Goal: Task Accomplishment & Management: Manage account settings

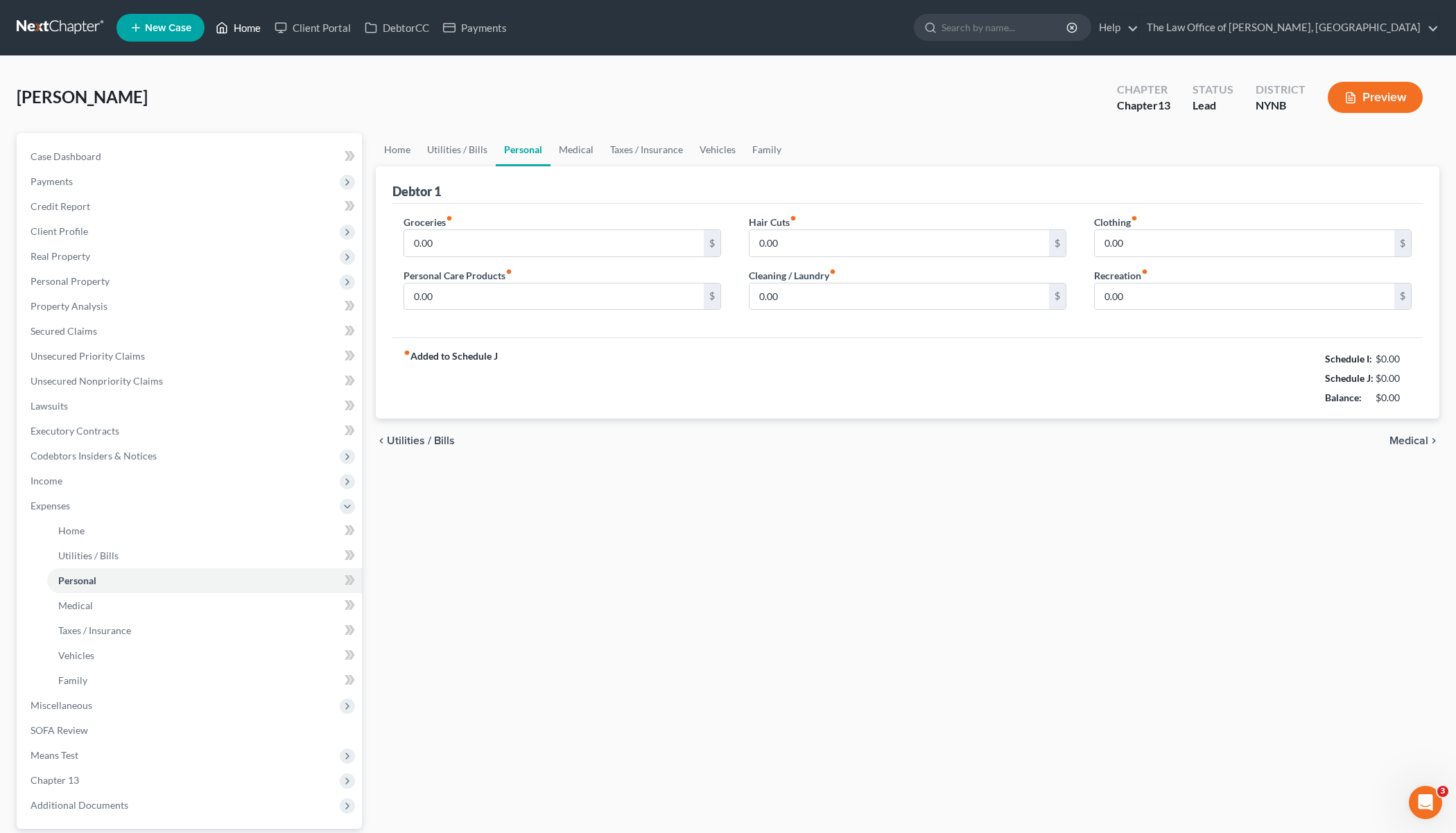
click at [249, 38] on link "Home" at bounding box center [238, 27] width 59 height 25
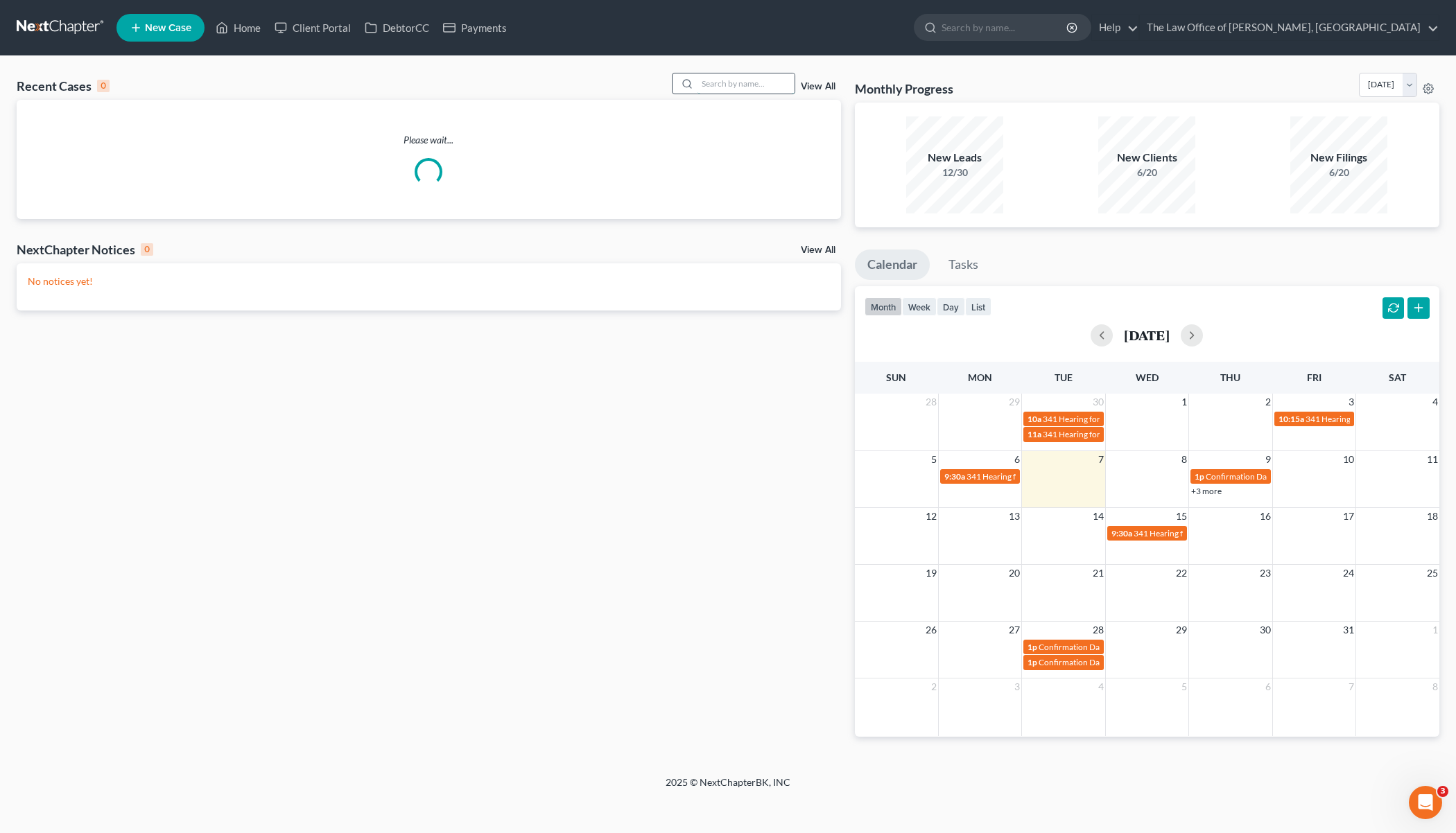
click at [726, 84] on input "search" at bounding box center [745, 83] width 97 height 20
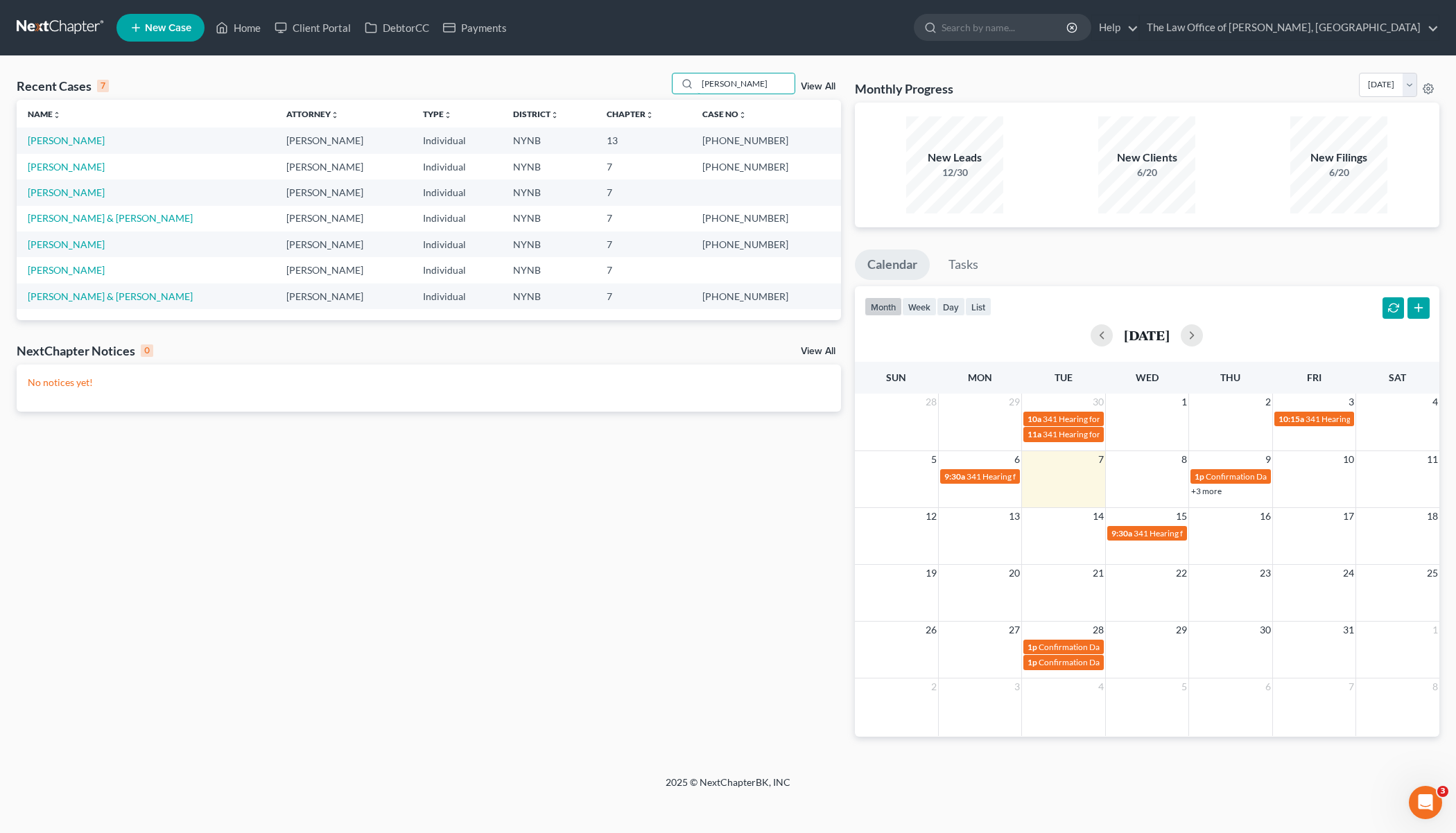
type input "velez"
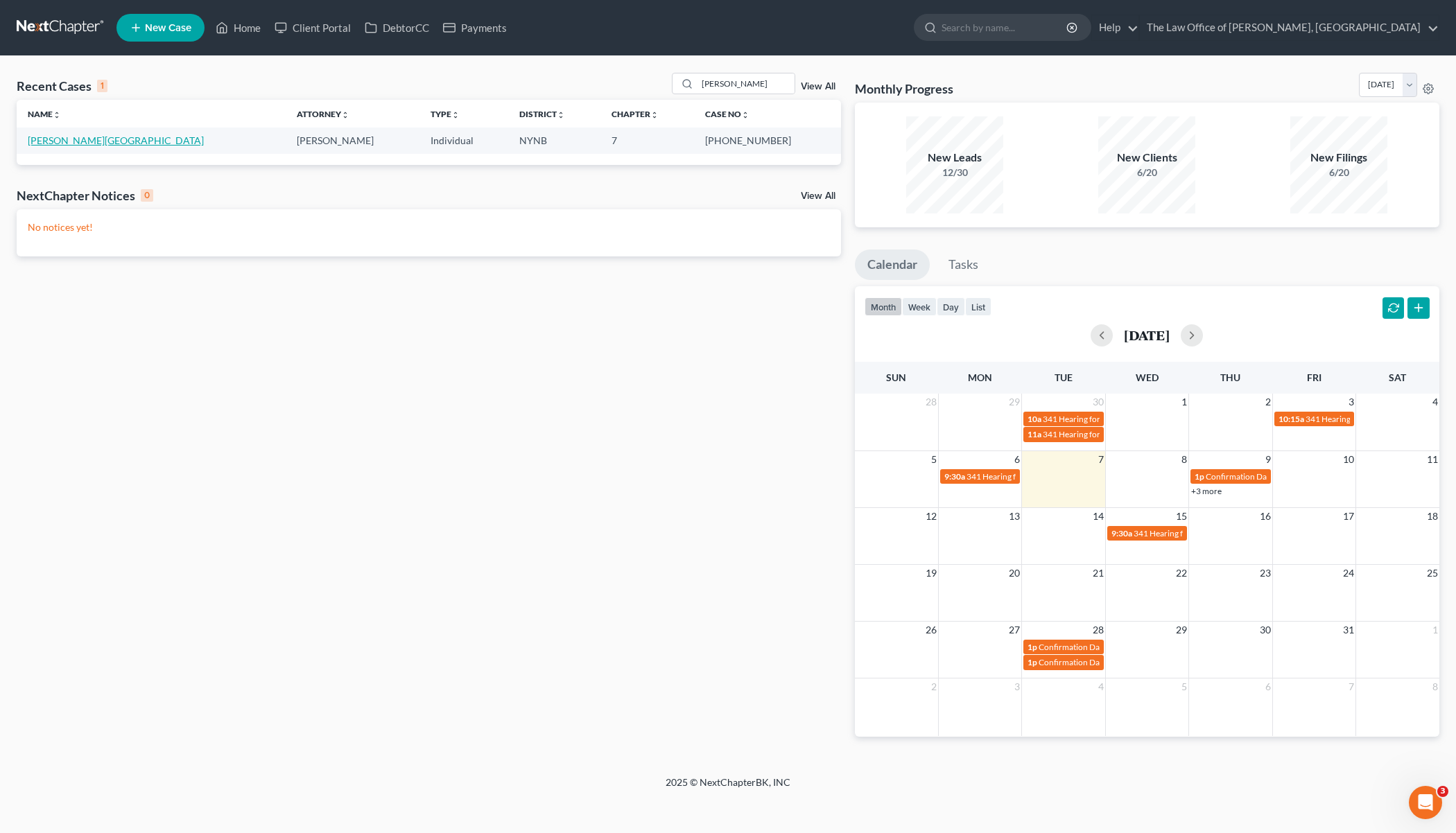
click at [55, 141] on link "Velez, Olyvia" at bounding box center [115, 140] width 176 height 12
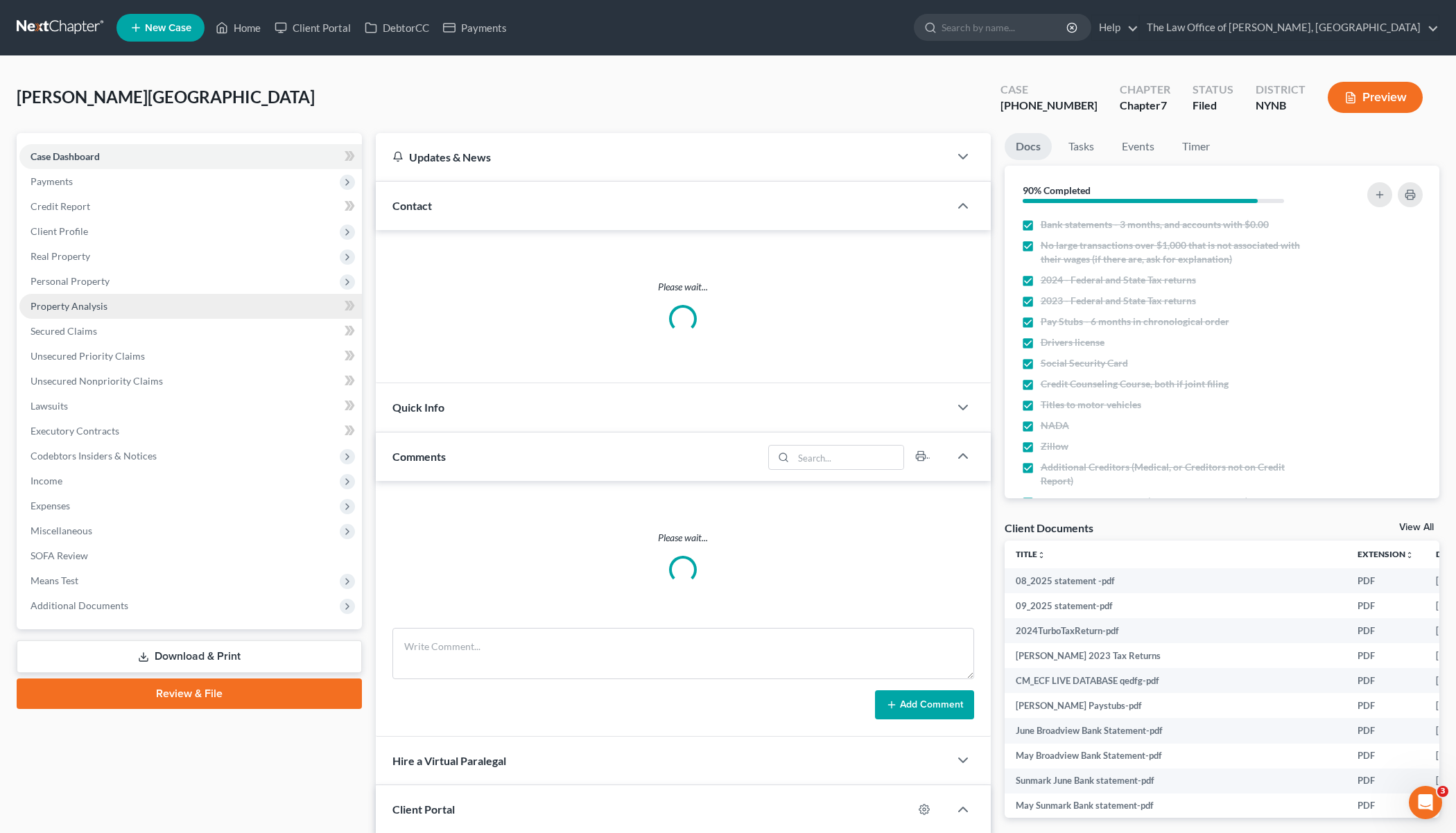
click at [102, 301] on span "Property Analysis" at bounding box center [69, 306] width 77 height 12
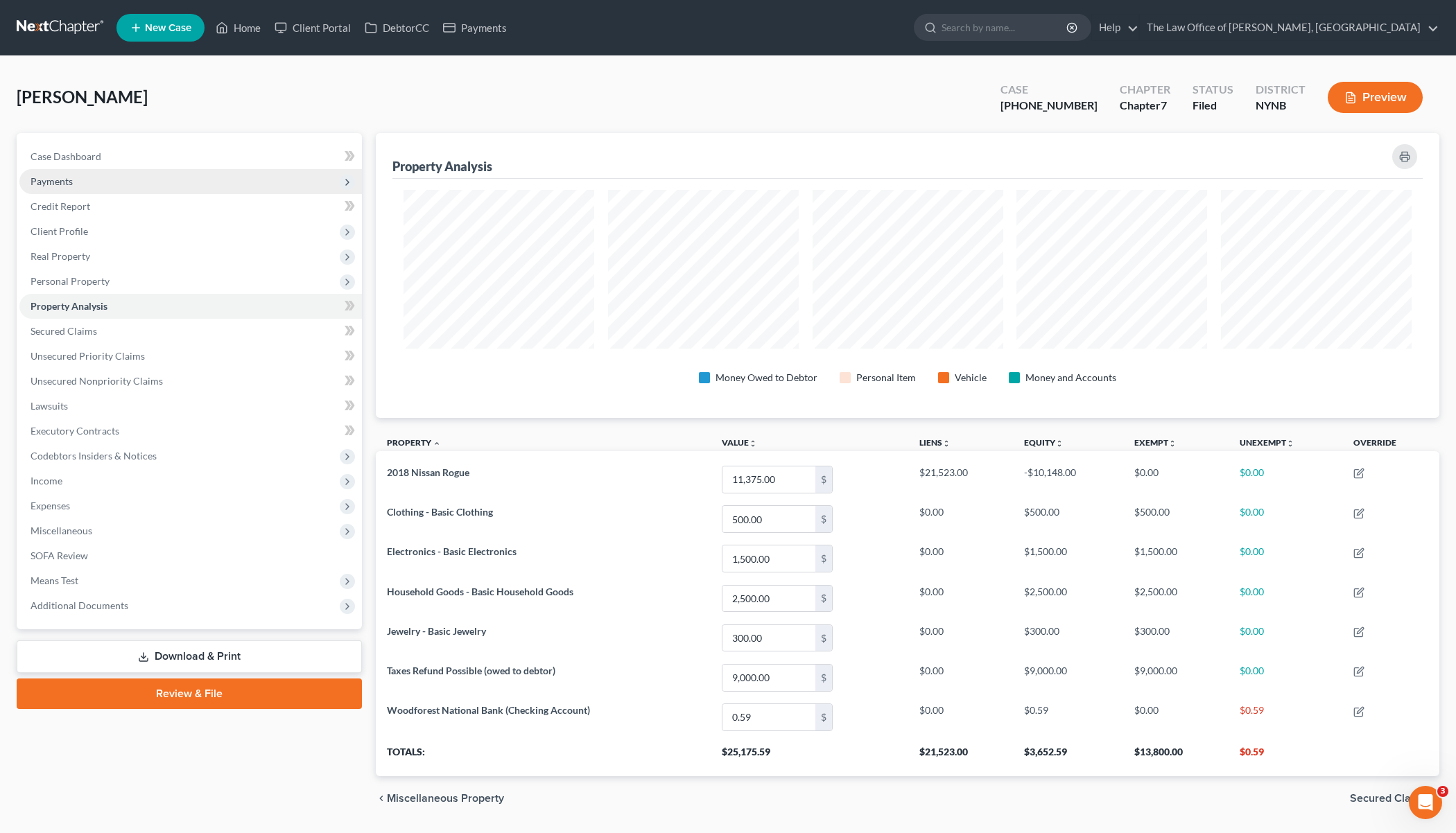
click at [72, 177] on span "Payments" at bounding box center [190, 182] width 342 height 25
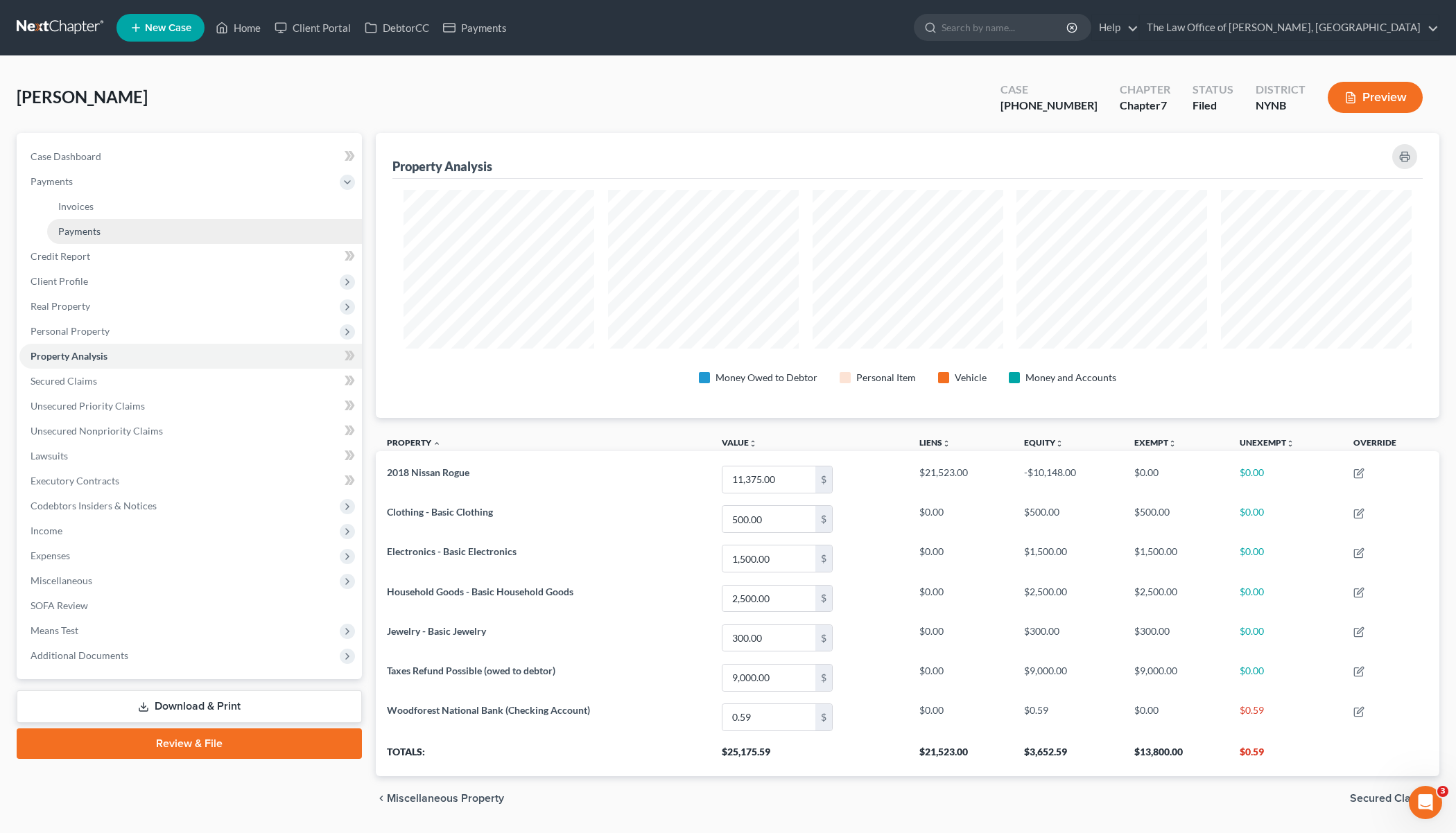
click at [82, 231] on span "Payments" at bounding box center [79, 231] width 42 height 12
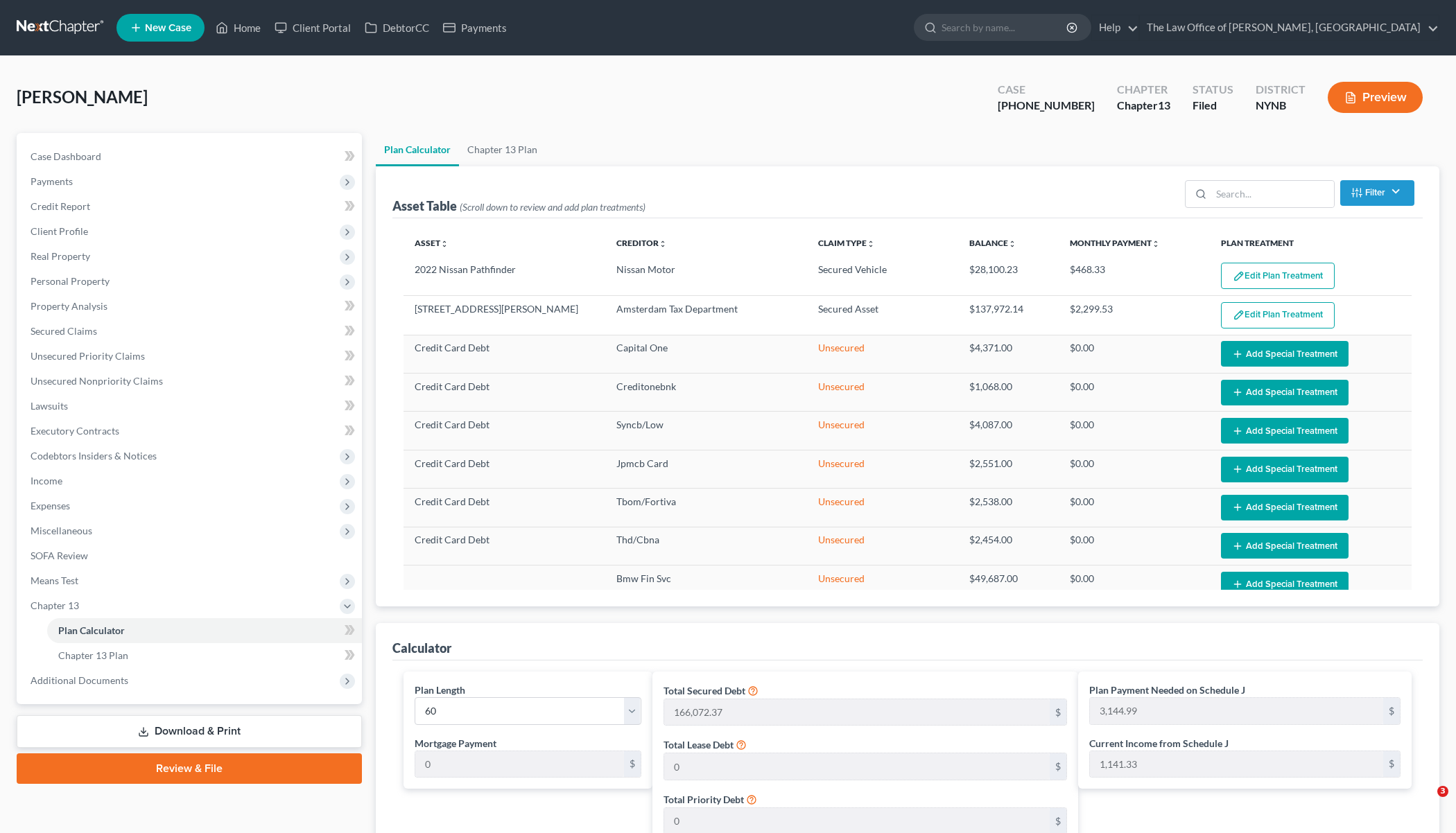
select select "59"
click at [88, 317] on link "Property Analysis" at bounding box center [190, 307] width 342 height 25
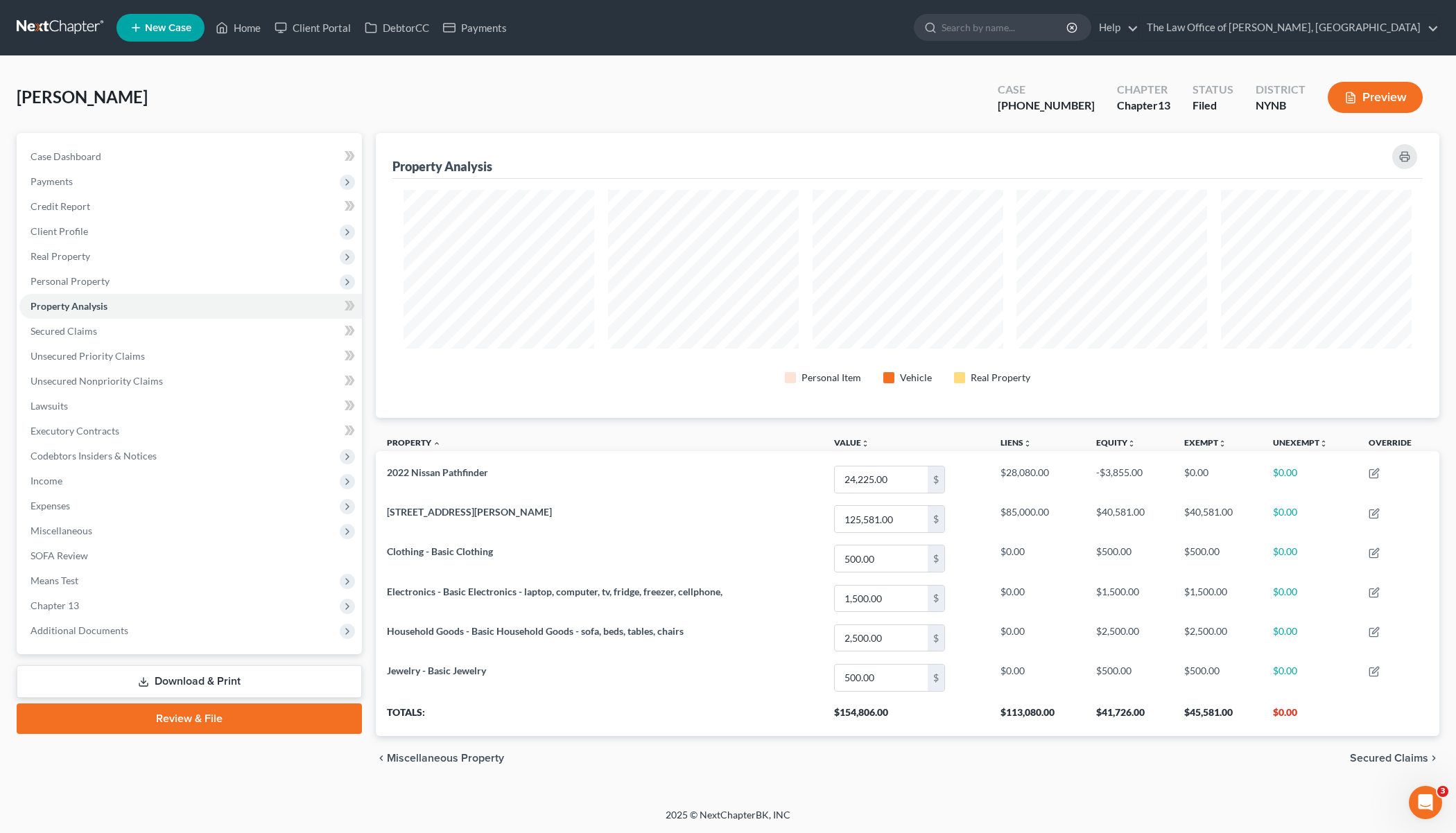
scroll to position [284, 1064]
click at [111, 609] on span "Chapter 13" at bounding box center [190, 606] width 342 height 25
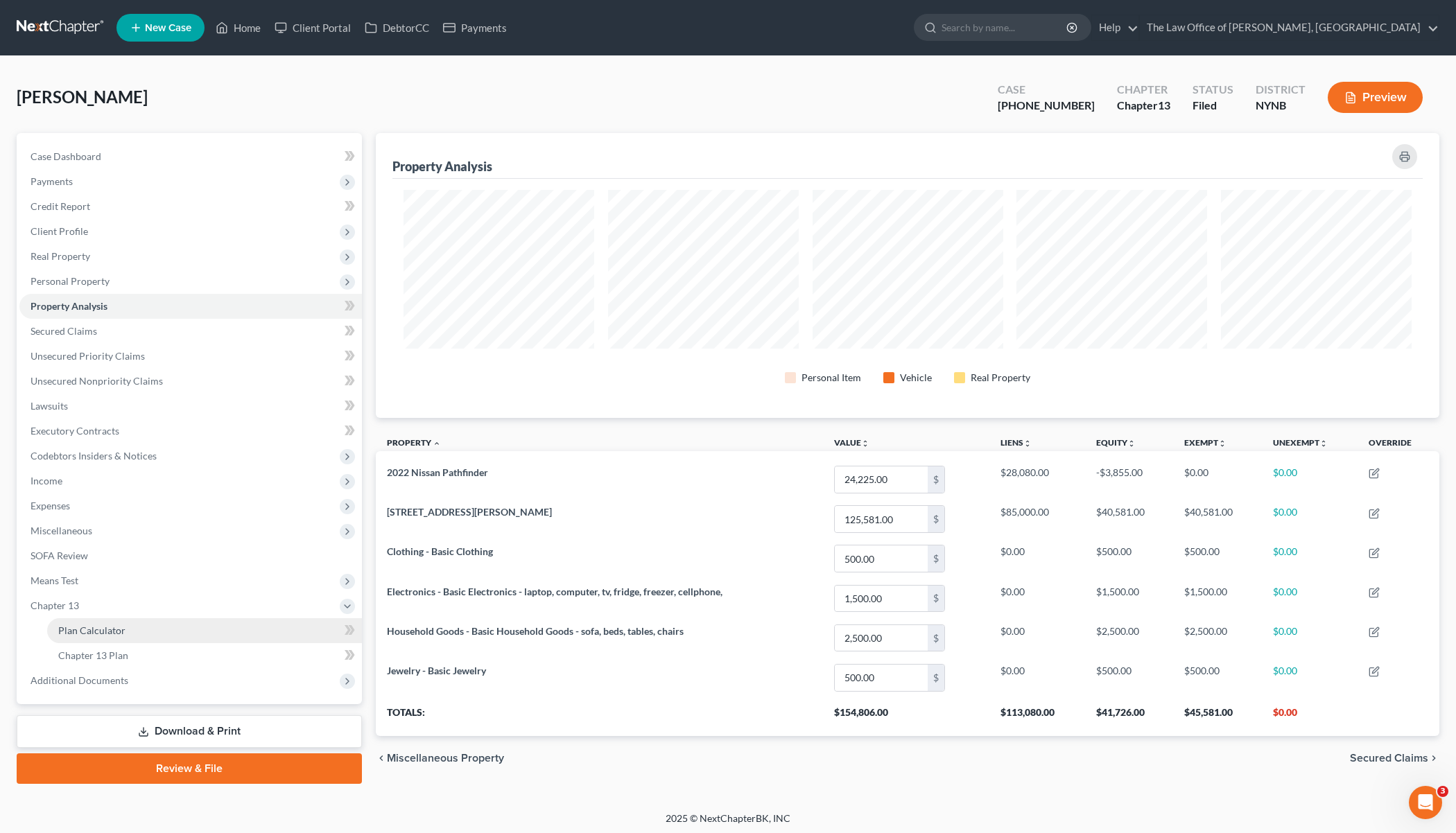
click at [111, 626] on span "Plan Calculator" at bounding box center [92, 631] width 67 height 12
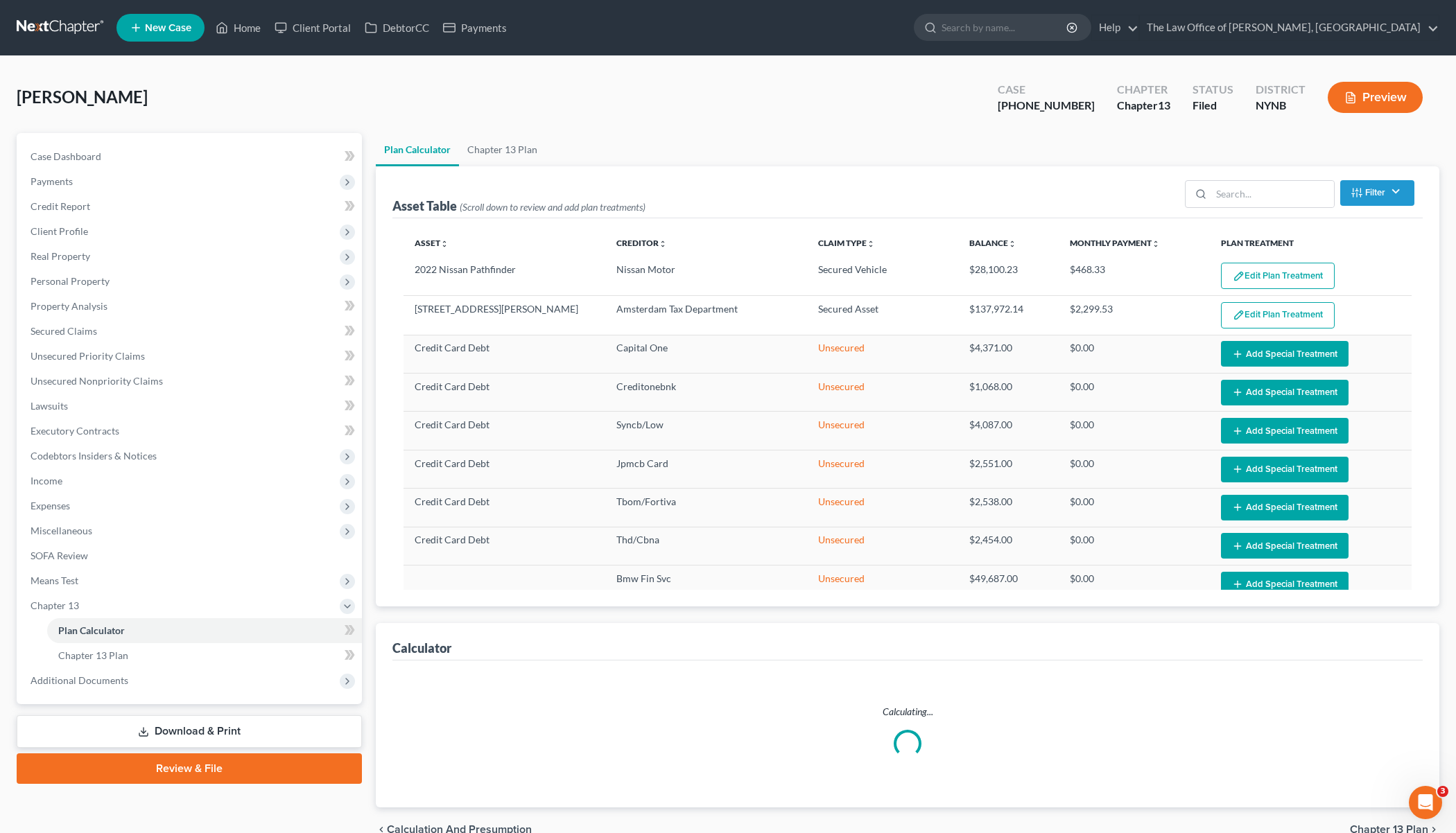
select select "59"
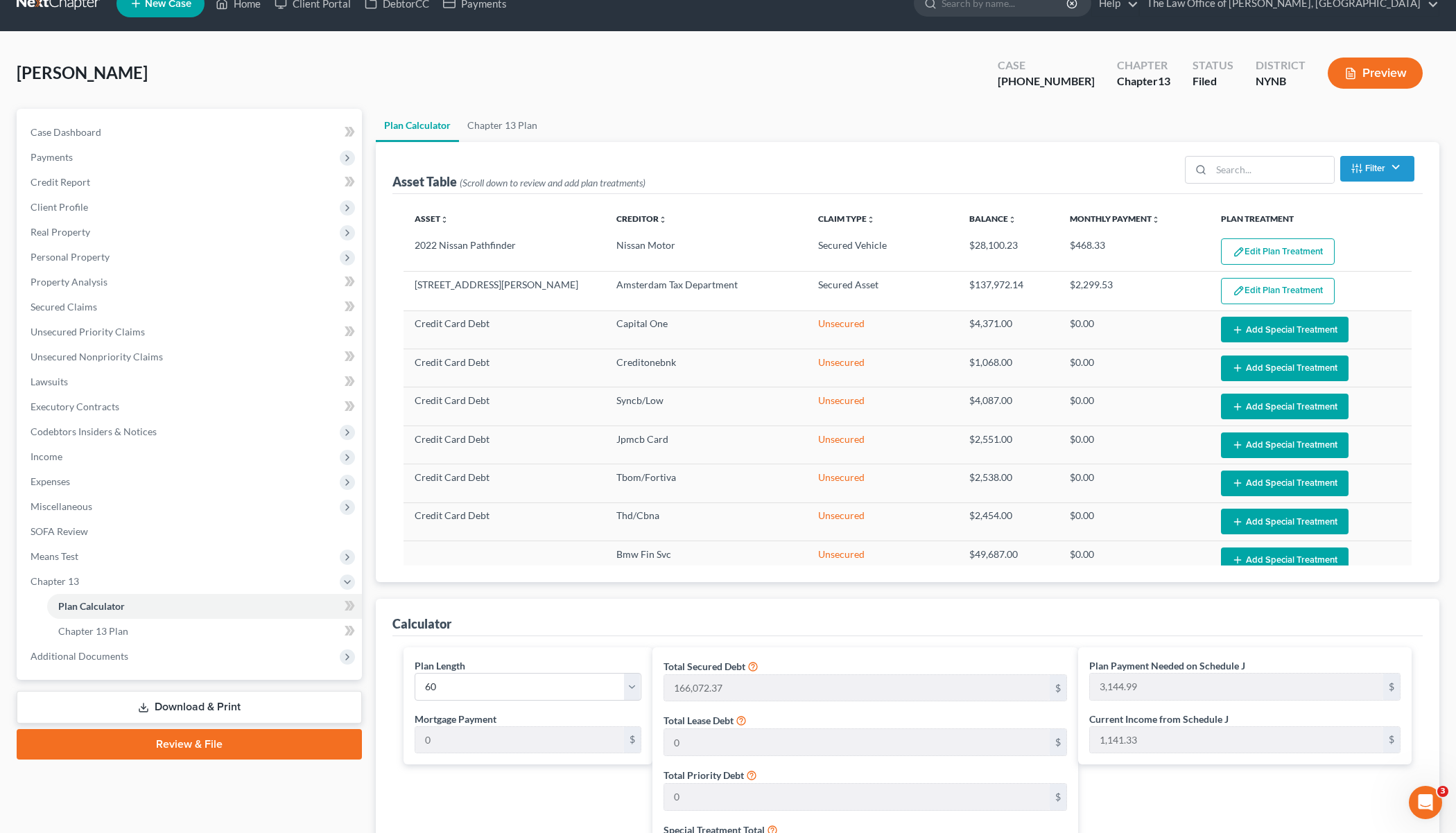
scroll to position [22, 0]
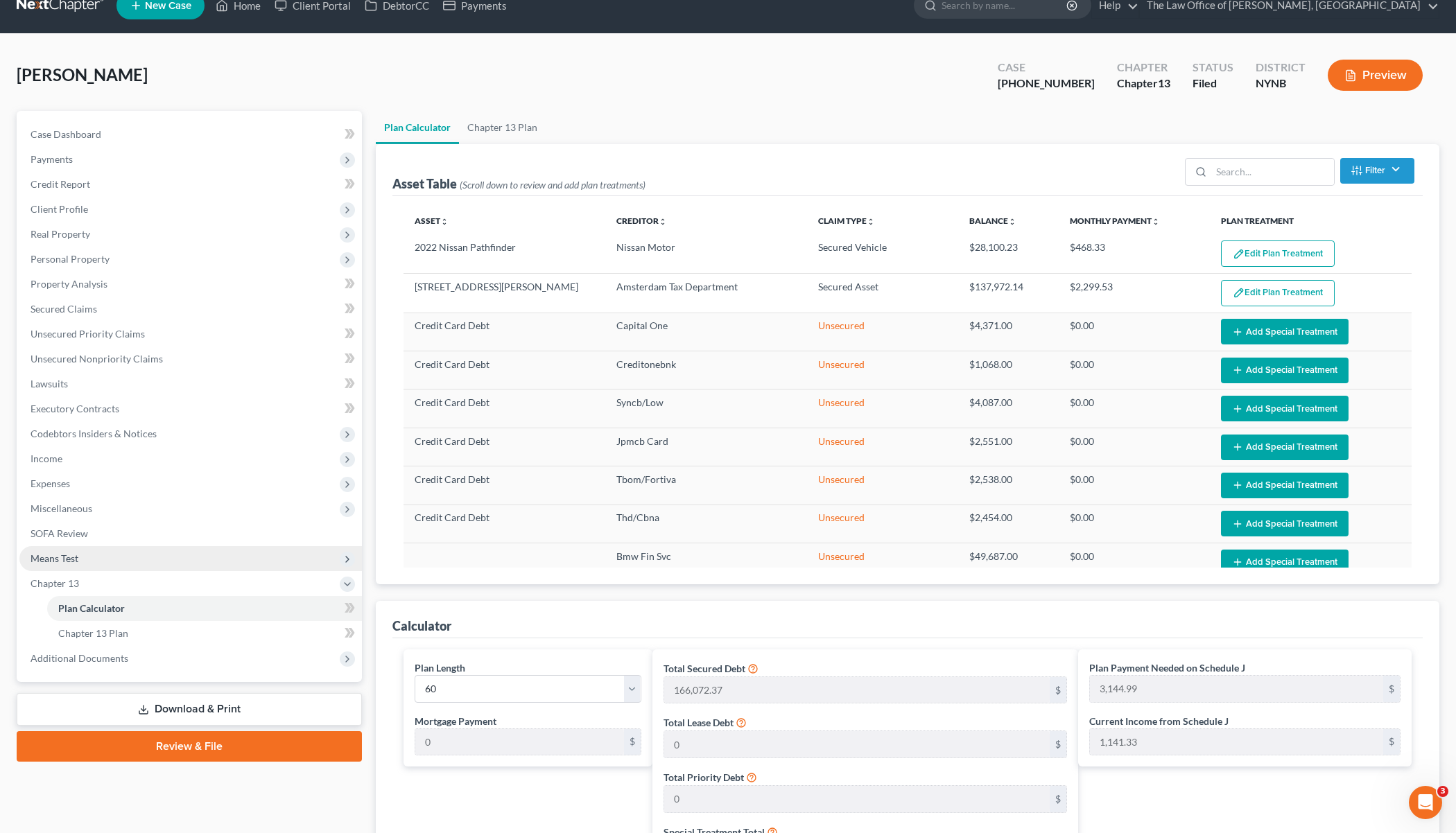
click at [87, 556] on span "Means Test" at bounding box center [190, 559] width 342 height 25
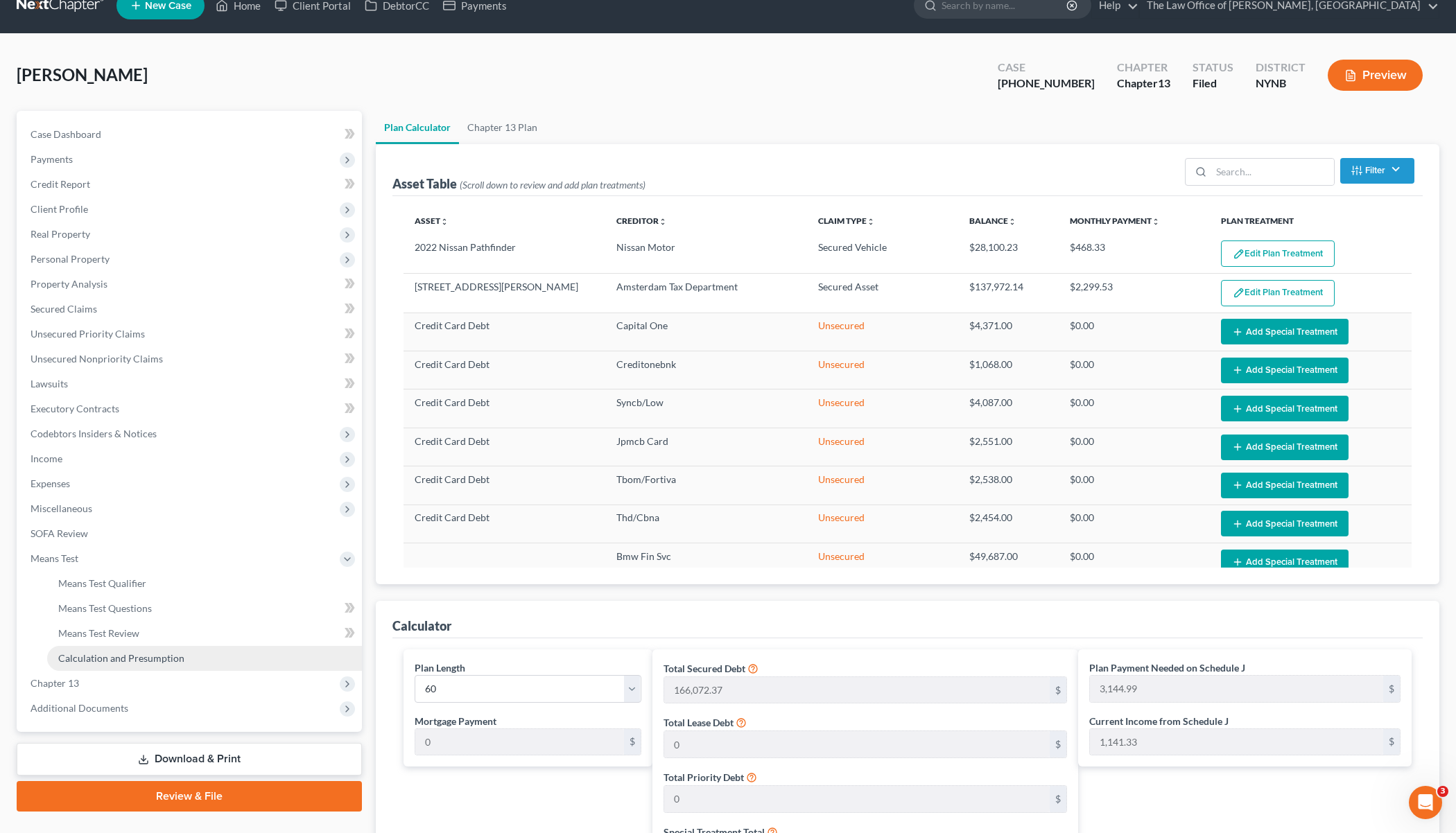
click at [94, 659] on span "Calculation and Presumption" at bounding box center [121, 658] width 126 height 12
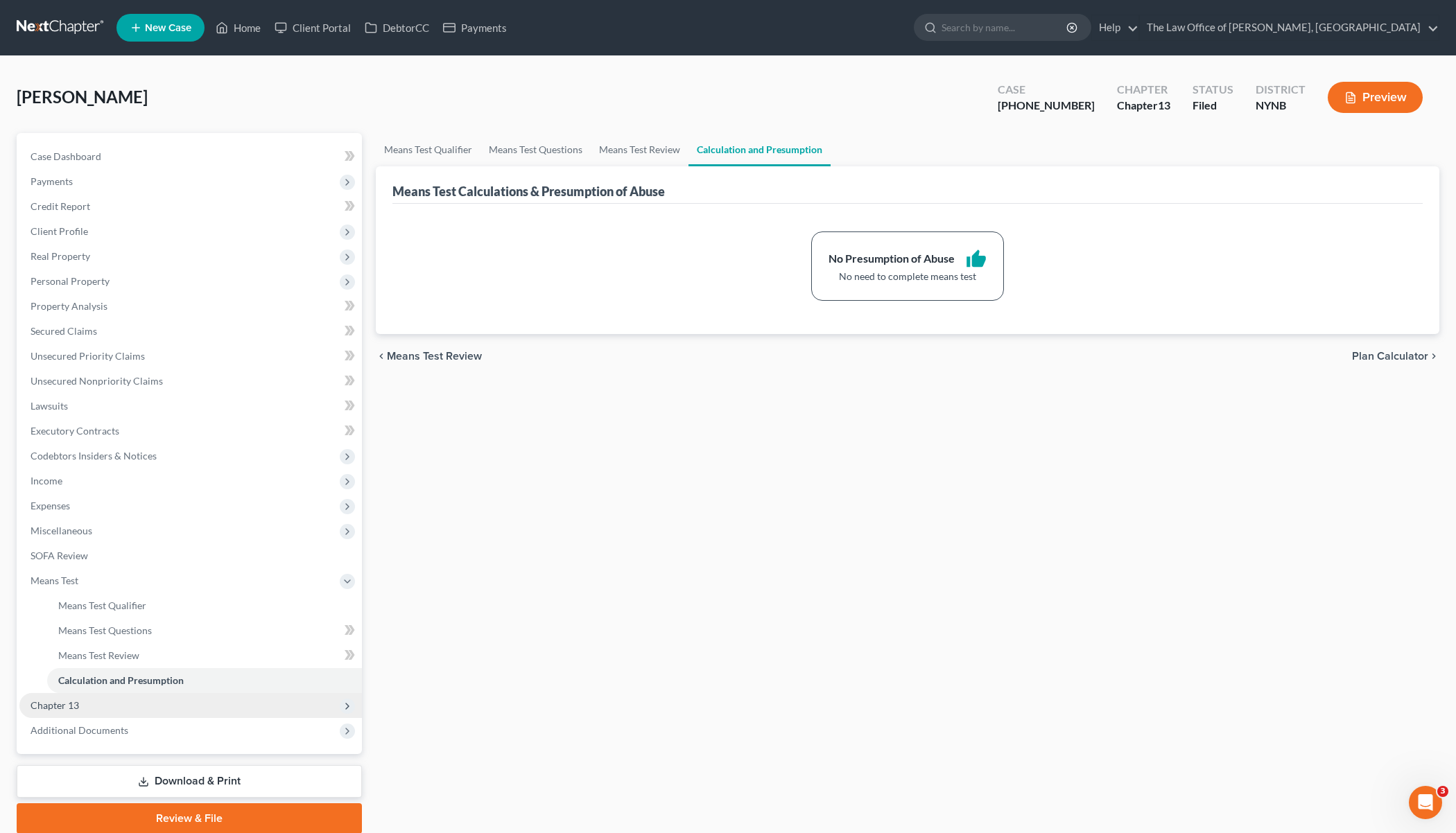
click at [70, 705] on span "Chapter 13" at bounding box center [55, 706] width 48 height 12
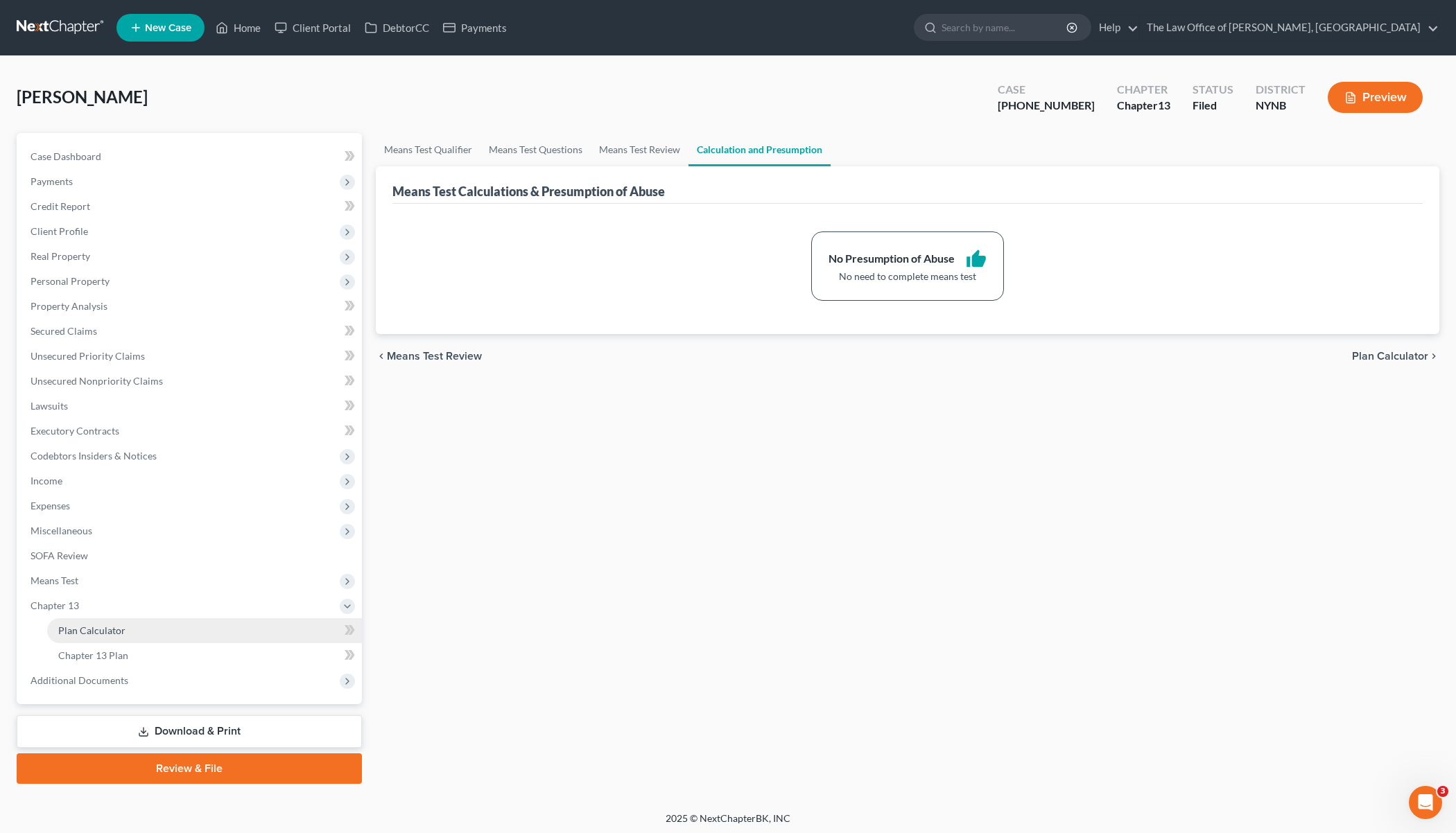
click at [136, 630] on link "Plan Calculator" at bounding box center [205, 631] width 315 height 25
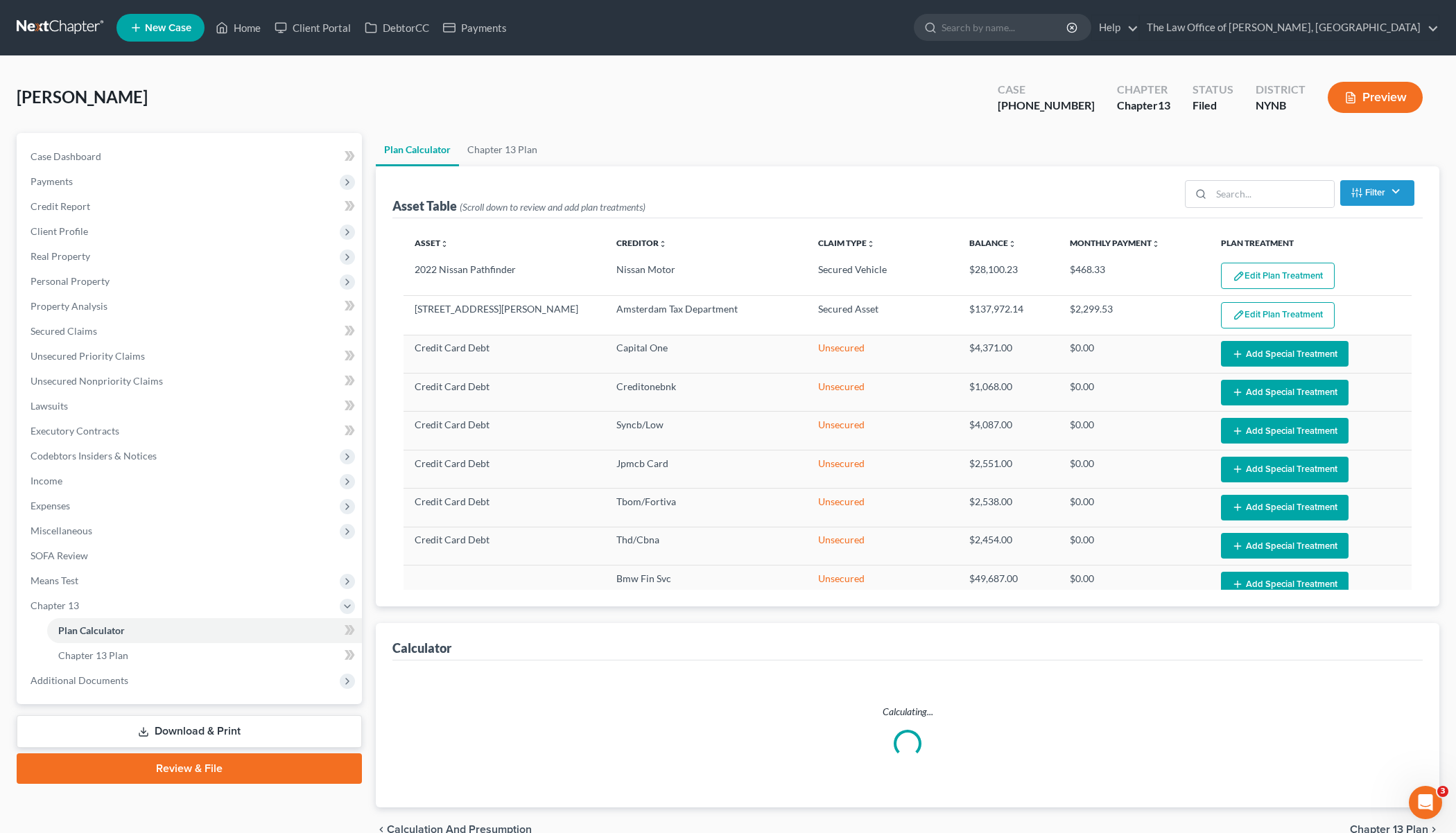
select select "59"
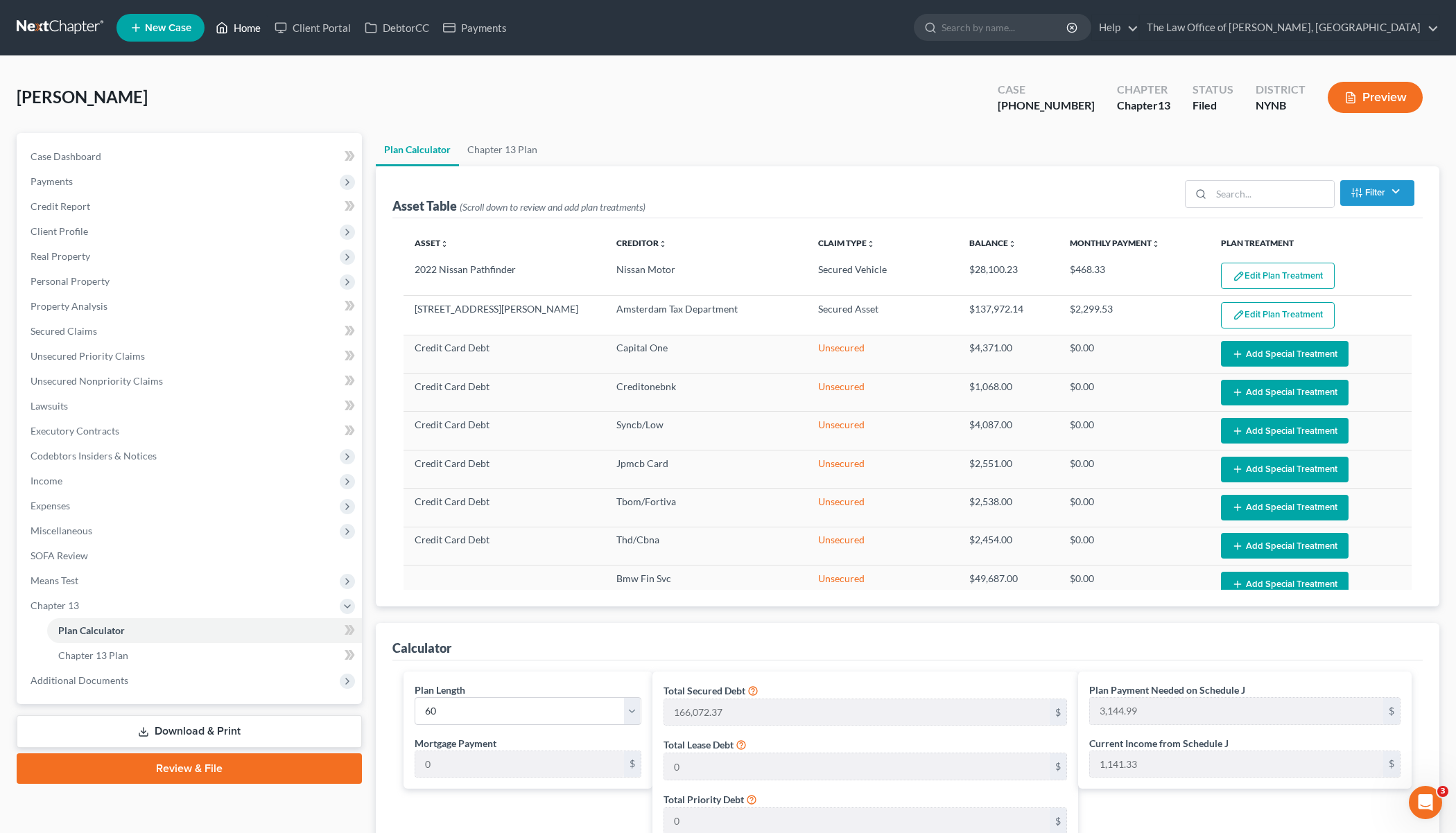
click at [242, 22] on link "Home" at bounding box center [238, 27] width 59 height 25
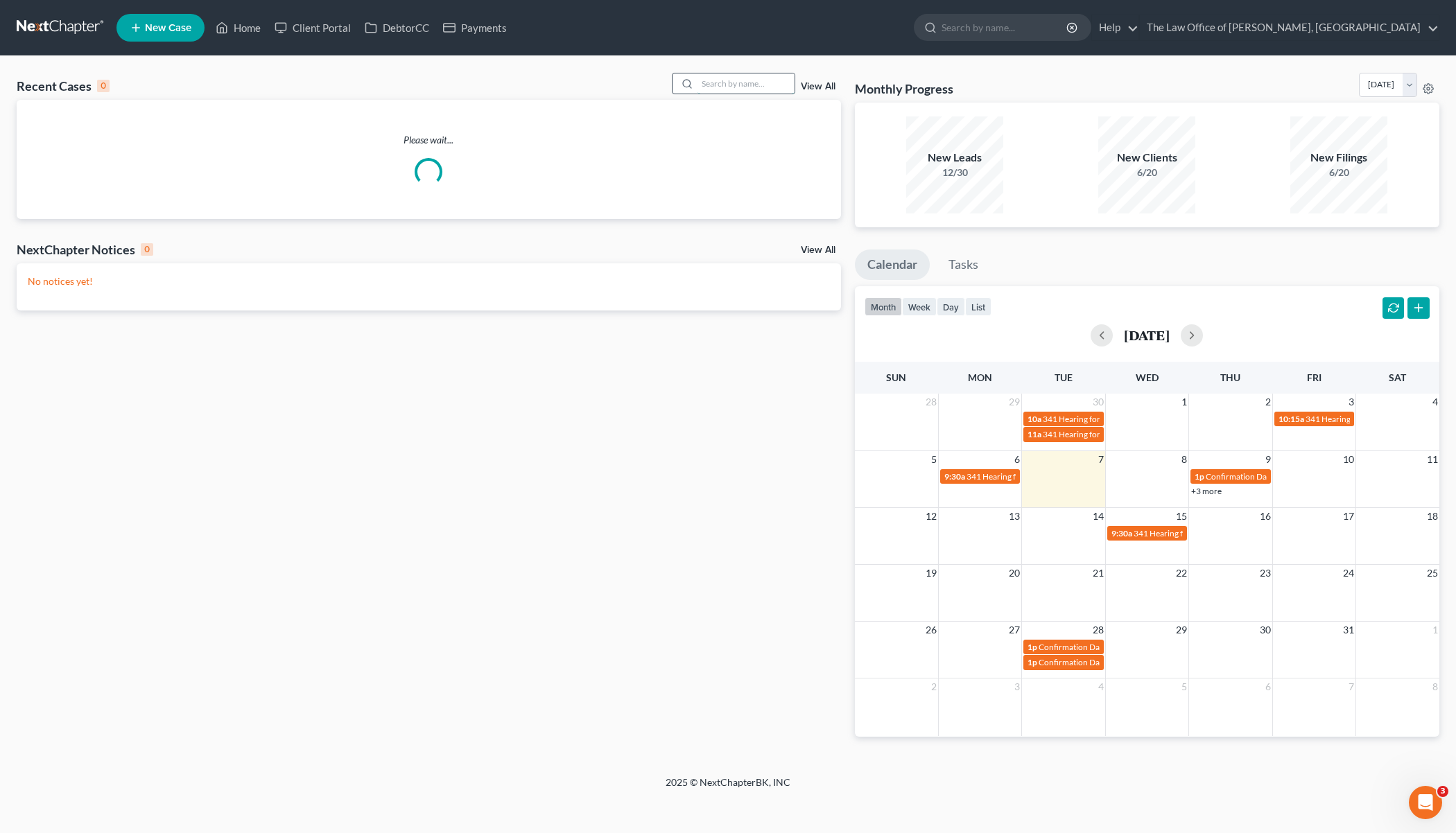
click at [702, 85] on input "search" at bounding box center [745, 83] width 97 height 20
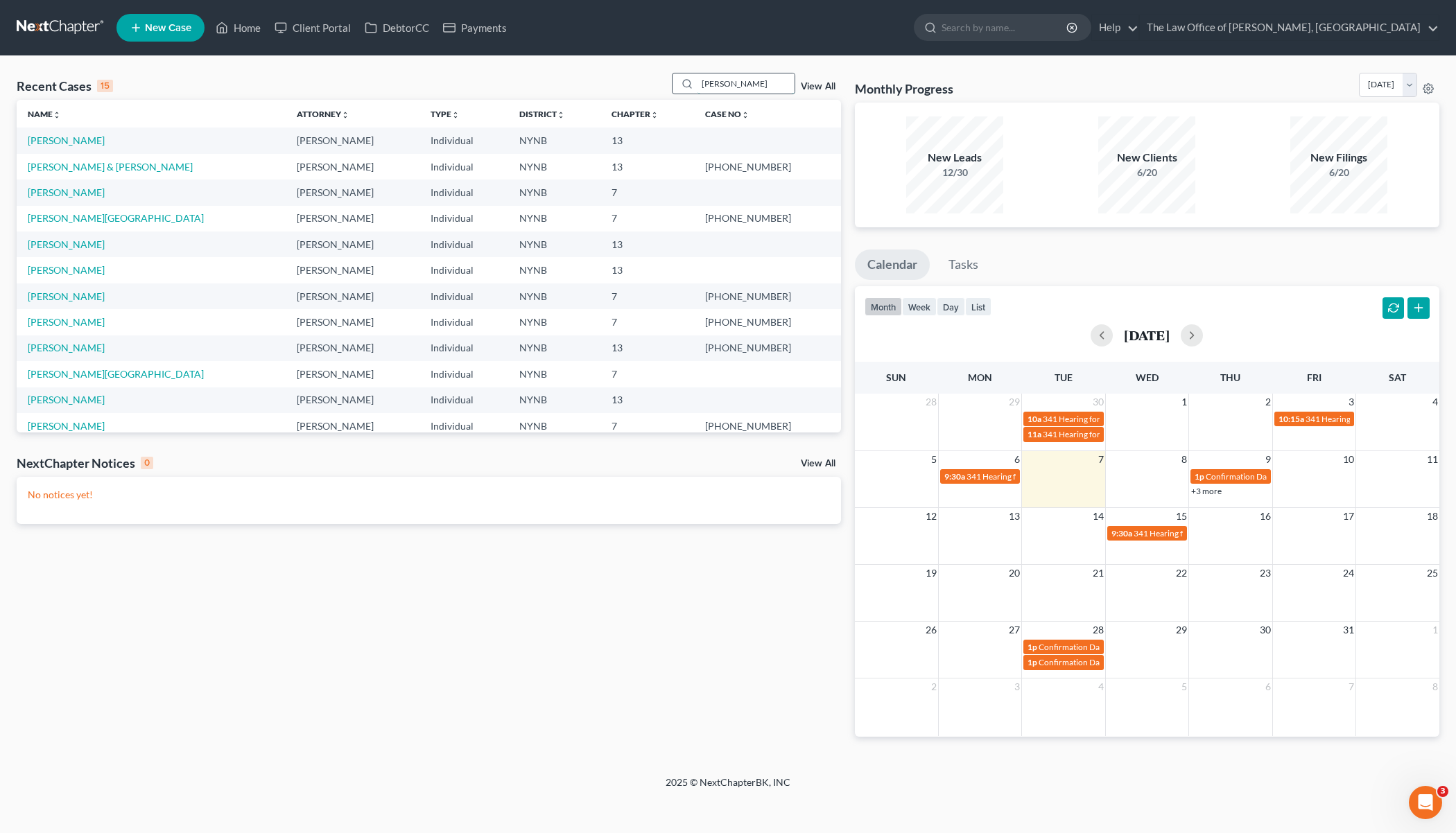
type input "gibson"
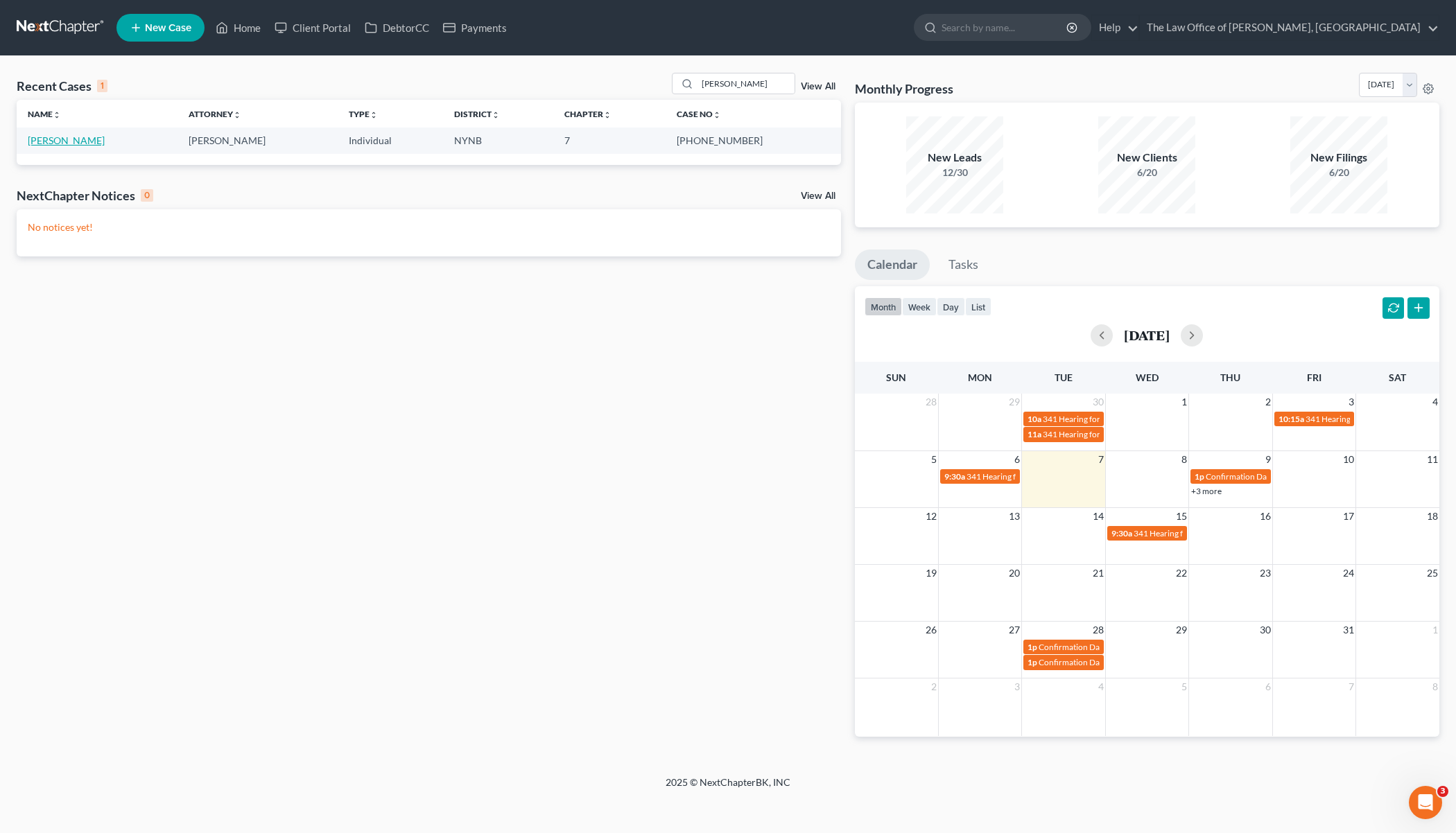
click at [72, 141] on link "Gibson, Jason" at bounding box center [66, 140] width 77 height 12
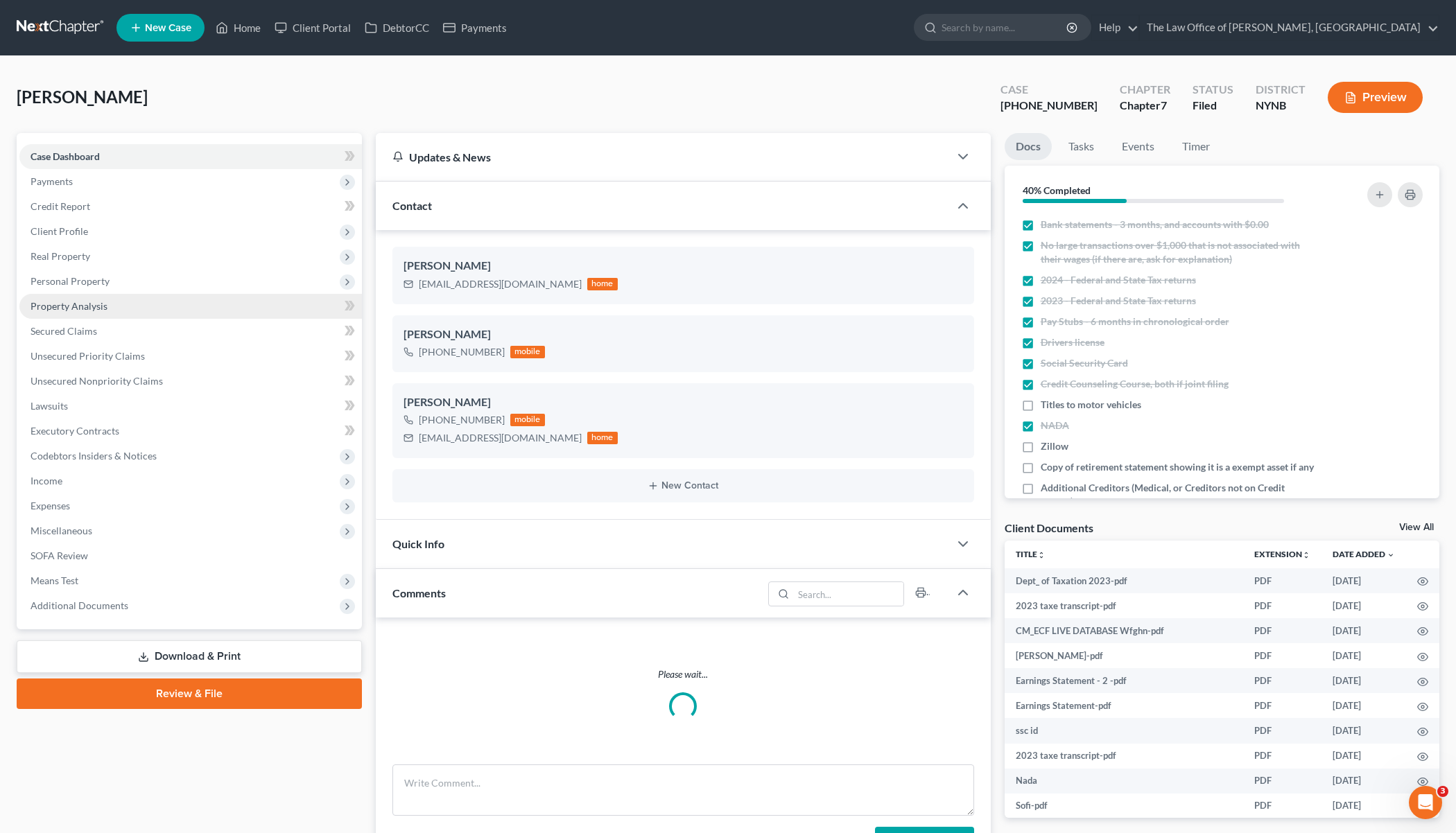
click at [97, 308] on span "Property Analysis" at bounding box center [69, 306] width 77 height 12
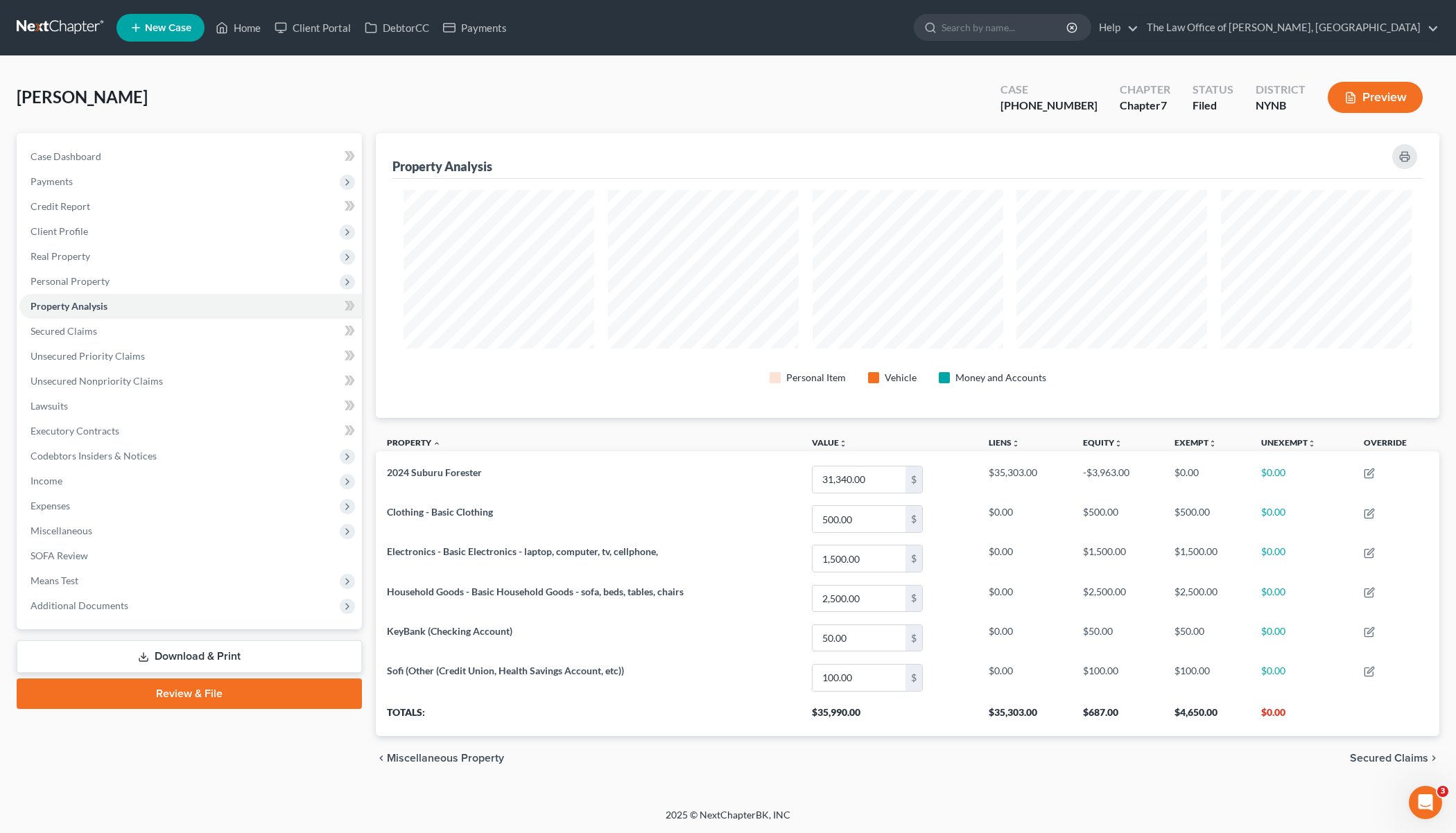
scroll to position [284, 1064]
click at [78, 178] on span "Payments" at bounding box center [190, 182] width 342 height 25
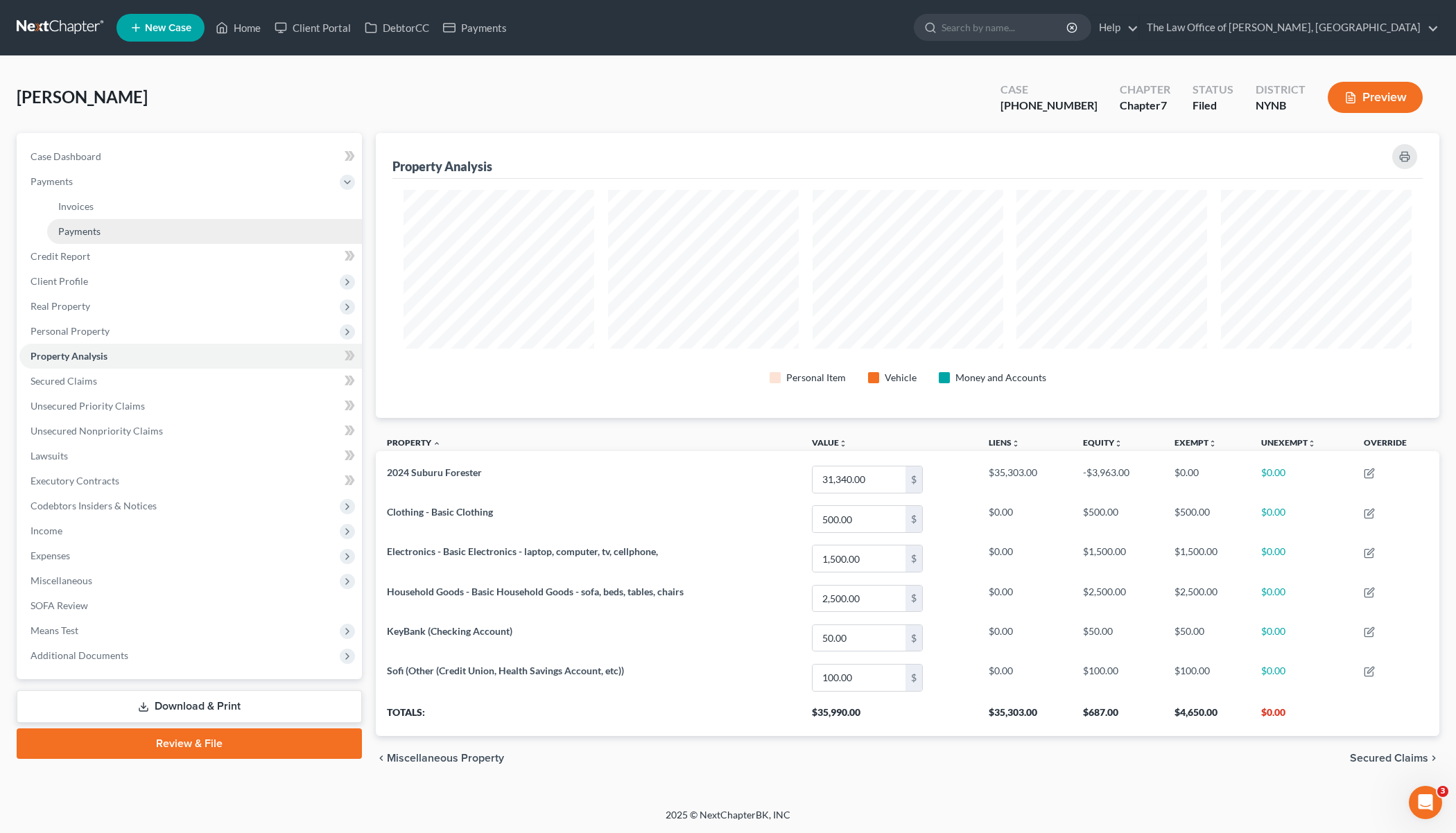
click at [121, 234] on link "Payments" at bounding box center [205, 232] width 315 height 25
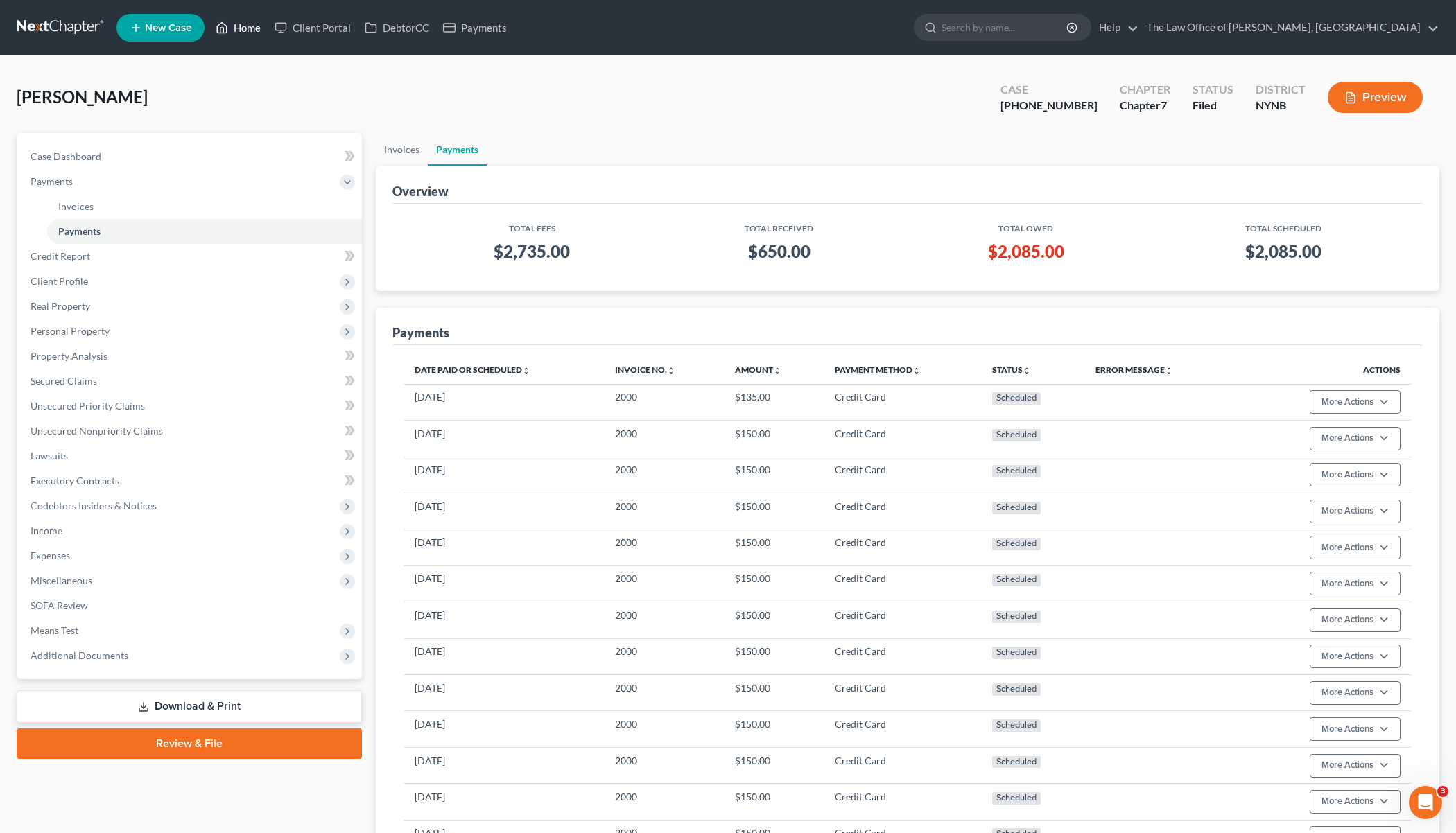
click at [246, 28] on link "Home" at bounding box center [238, 27] width 59 height 25
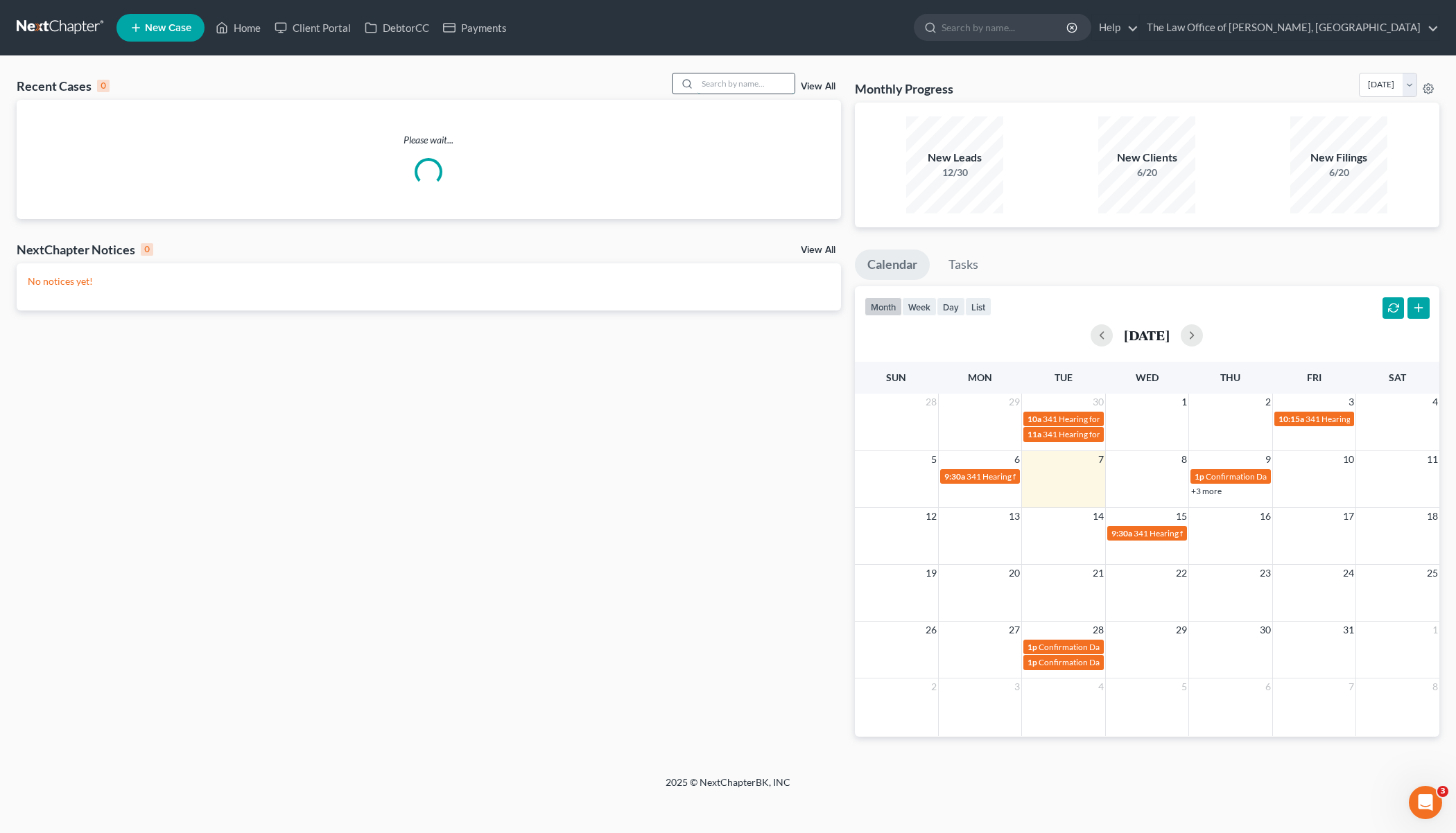
click at [726, 77] on input "search" at bounding box center [745, 83] width 97 height 20
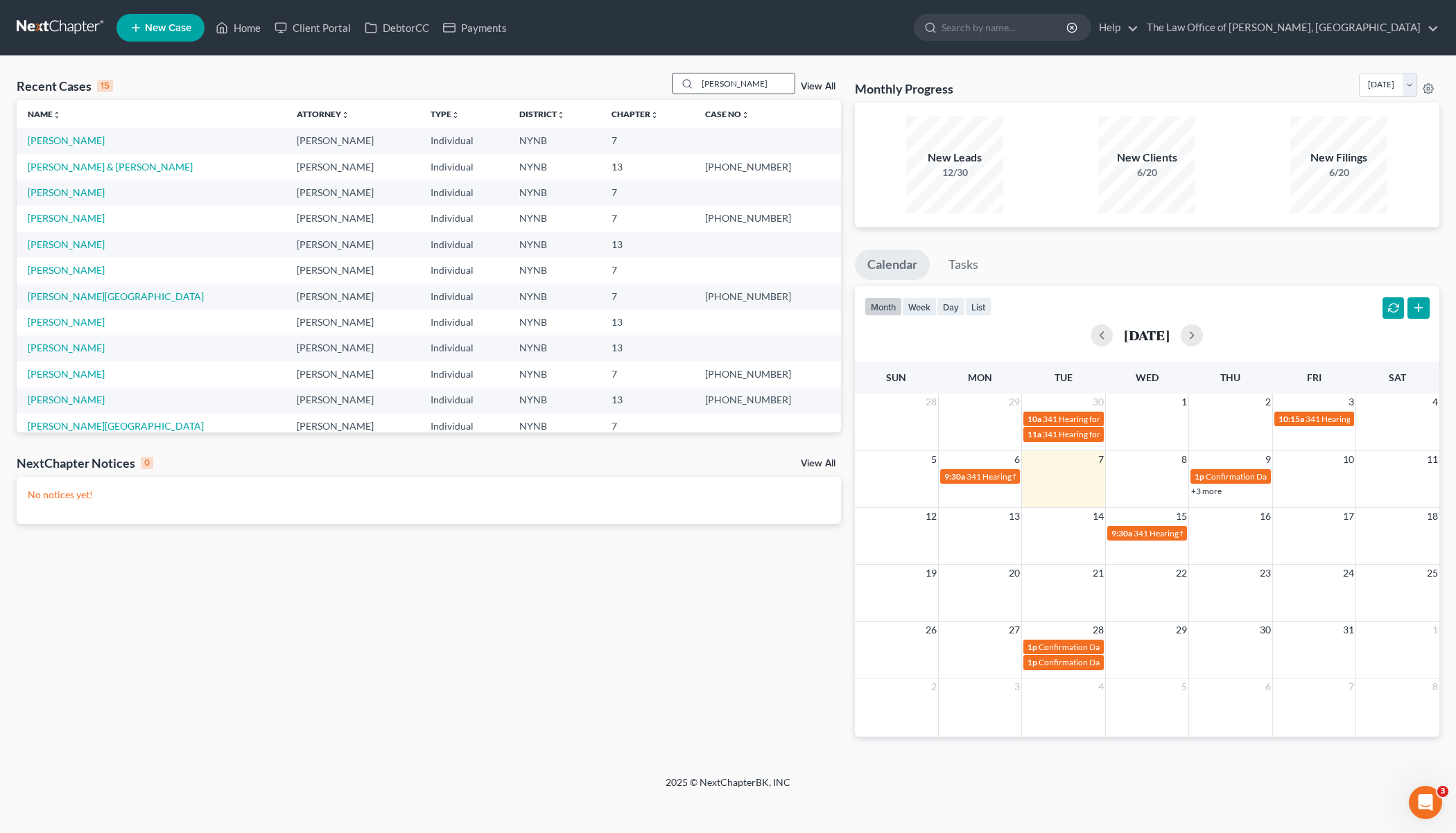
type input "velez"
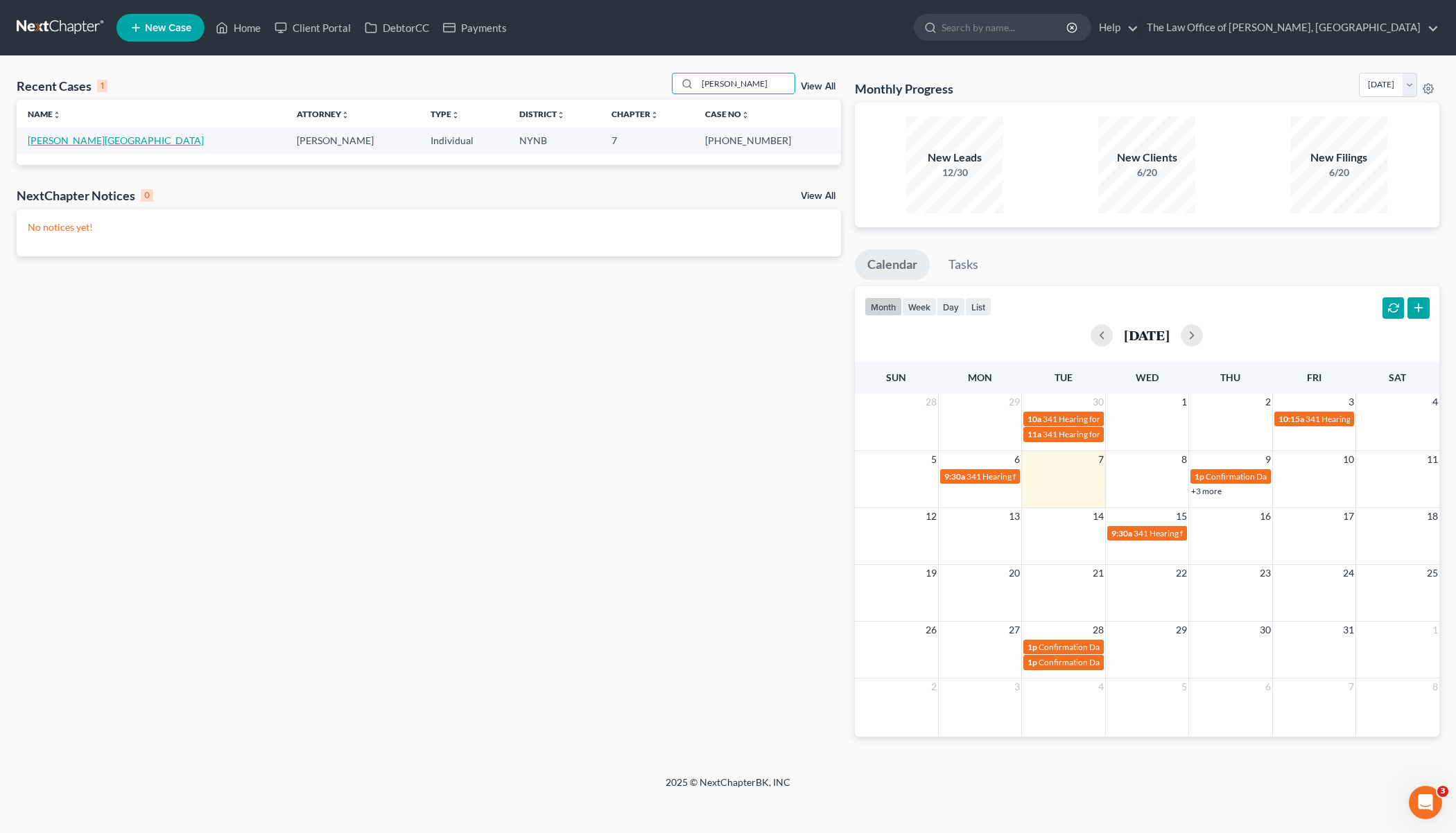
click at [43, 142] on link "Velez, Olyvia" at bounding box center [115, 140] width 176 height 12
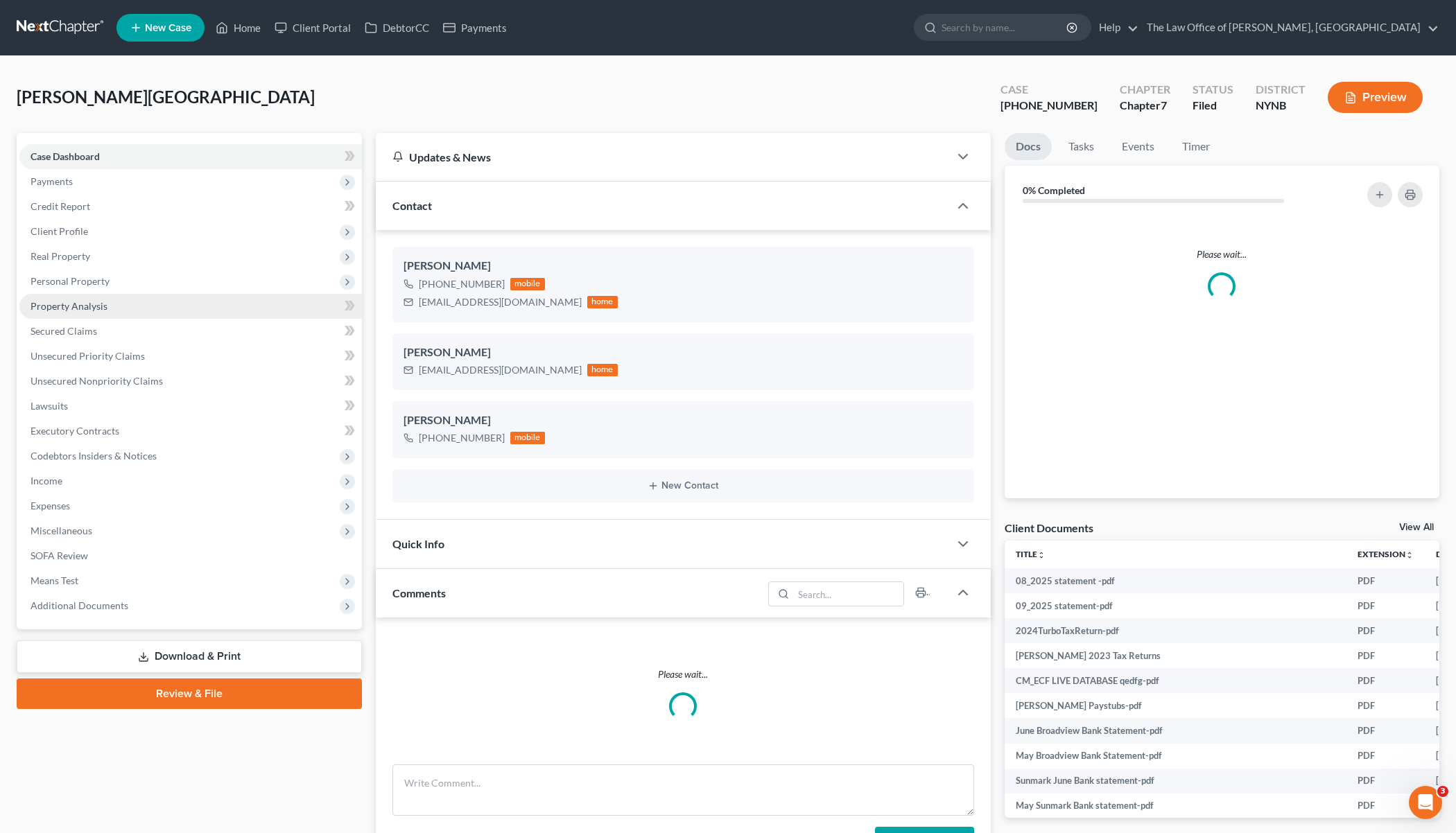
click at [73, 303] on span "Property Analysis" at bounding box center [69, 306] width 77 height 12
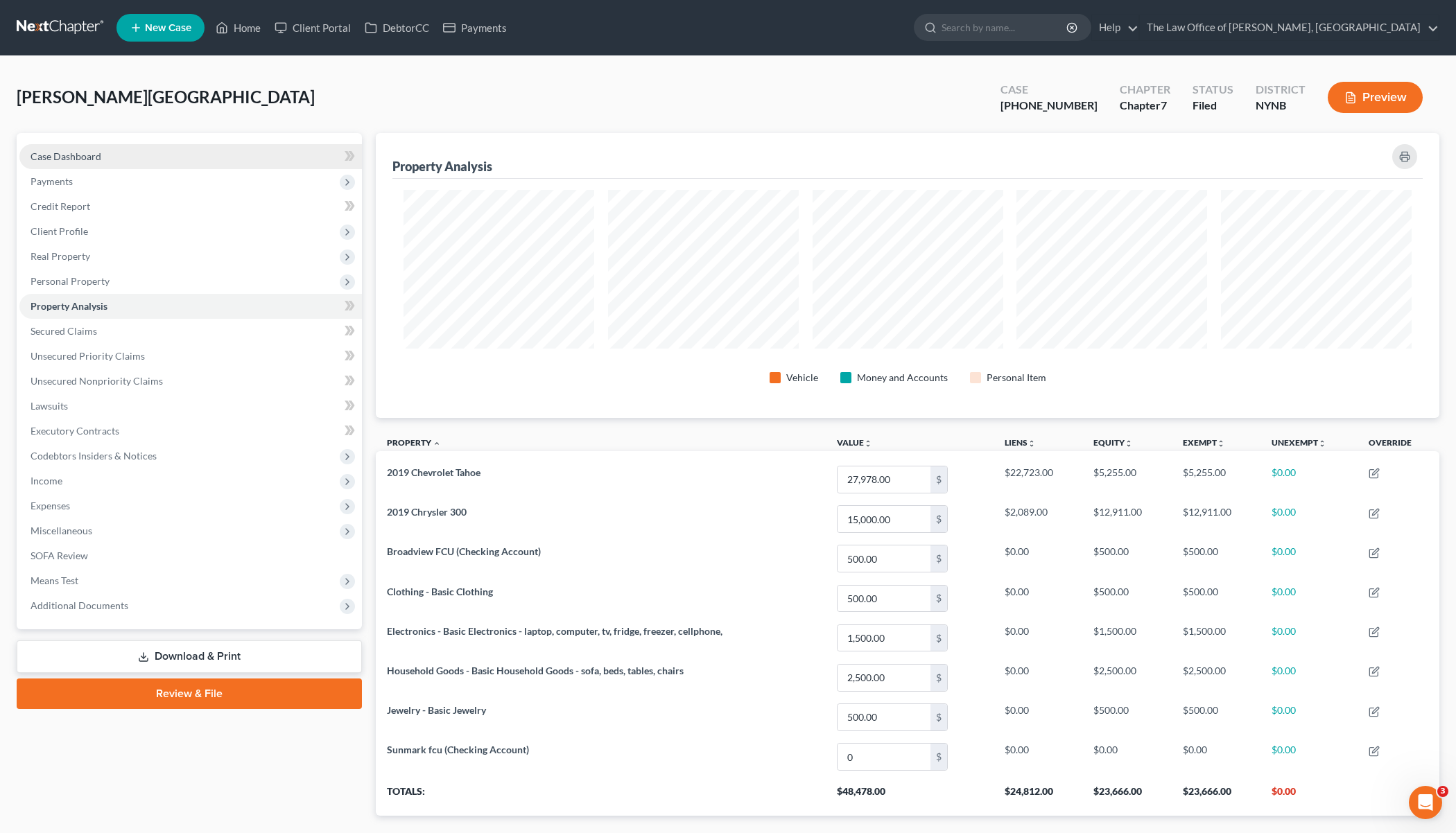
click at [242, 167] on link "Case Dashboard" at bounding box center [190, 157] width 342 height 25
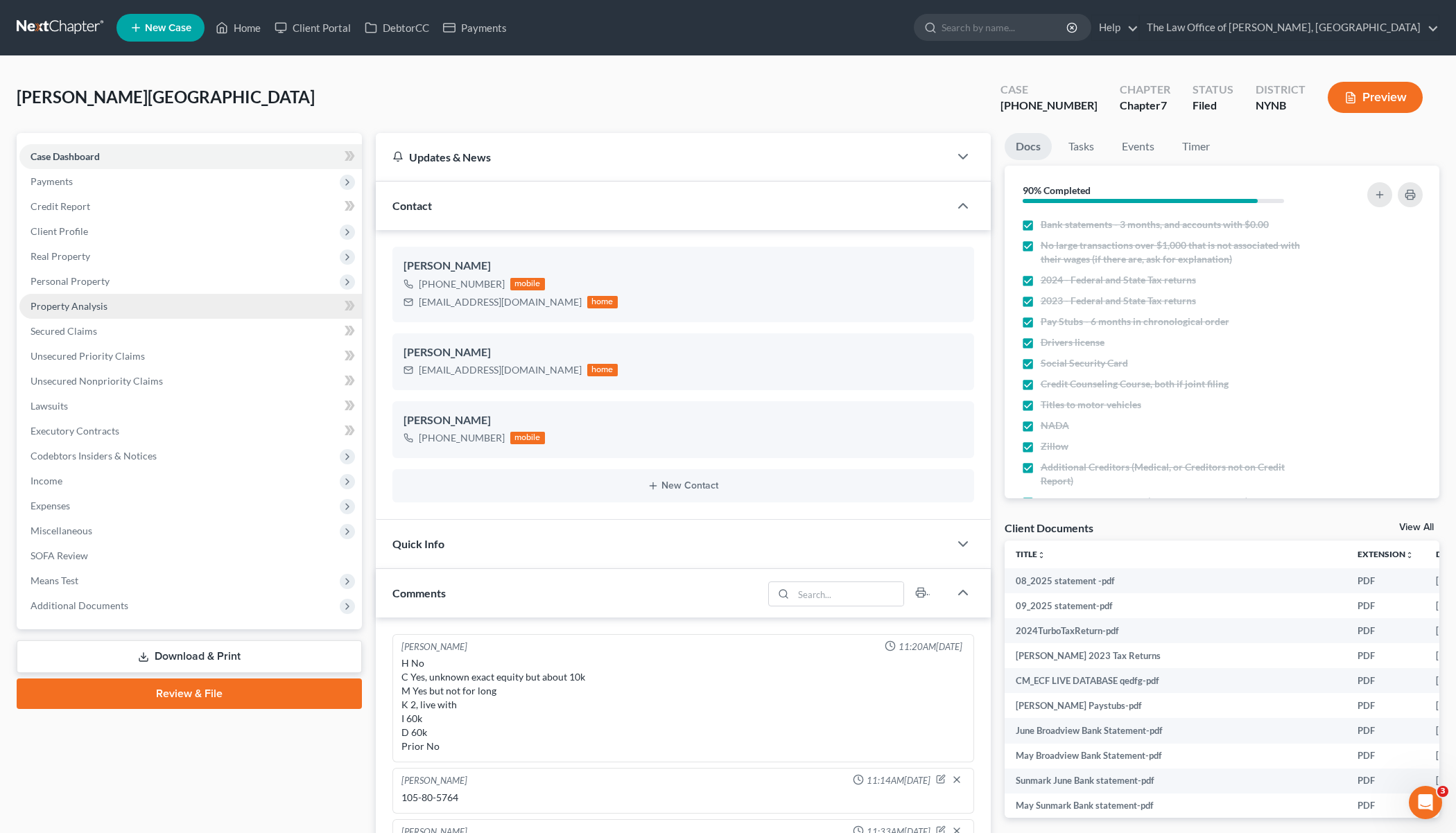
click at [127, 304] on link "Property Analysis" at bounding box center [190, 307] width 342 height 25
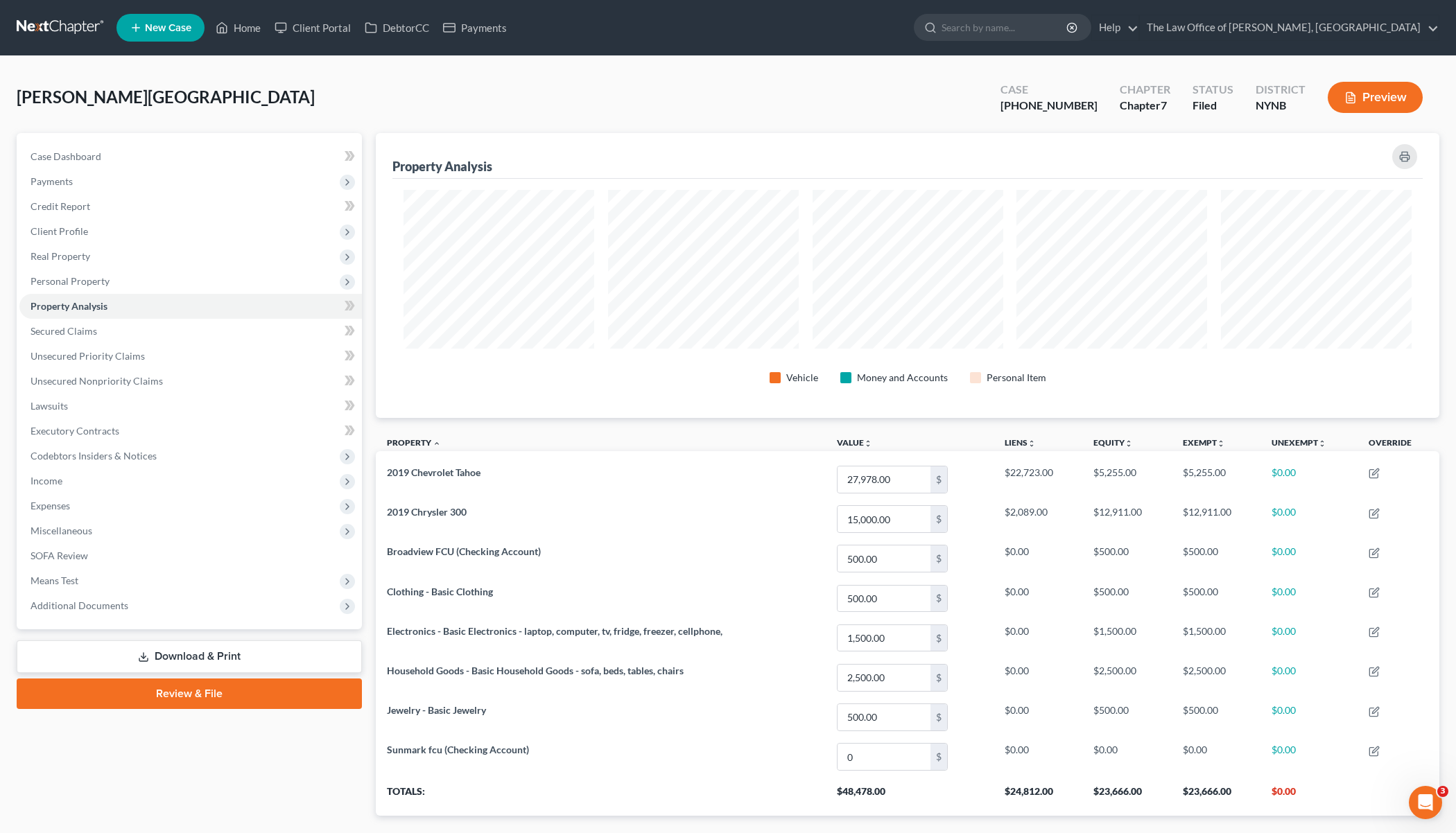
scroll to position [284, 1064]
click at [89, 186] on span "Payments" at bounding box center [190, 182] width 342 height 25
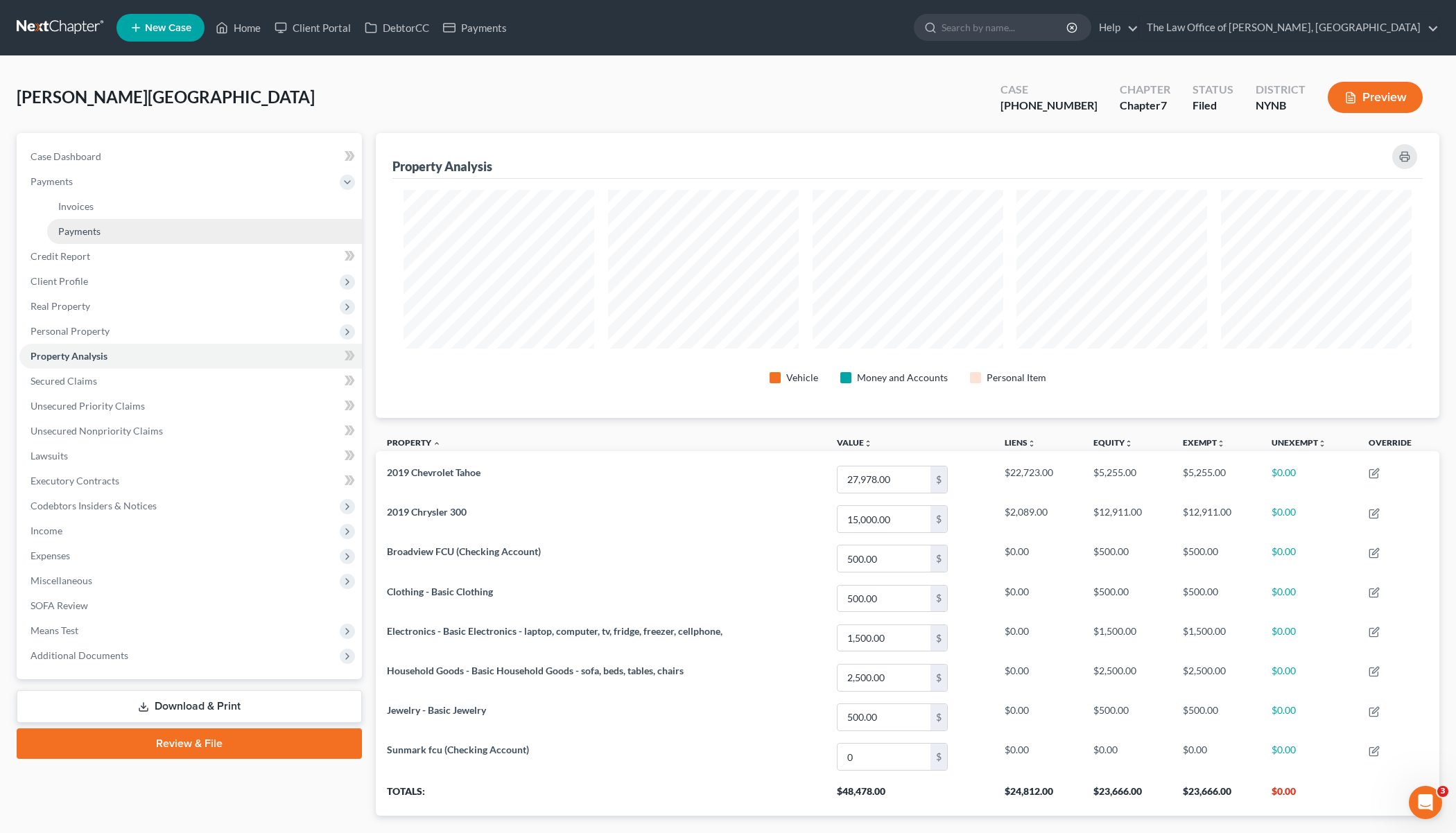
click at [92, 222] on link "Payments" at bounding box center [205, 232] width 315 height 25
